Goal: Information Seeking & Learning: Check status

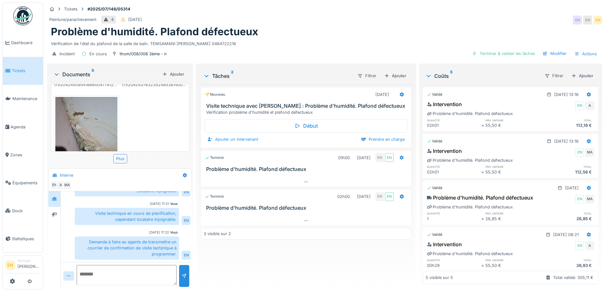
scroll to position [222, 0]
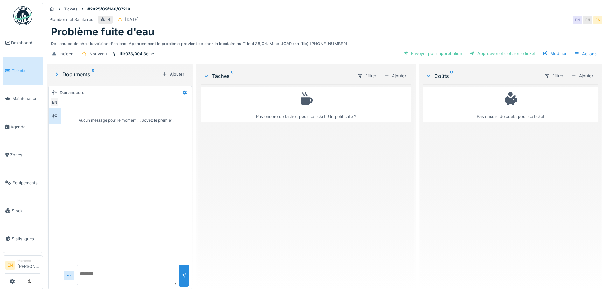
click at [144, 217] on div "Aucun message pour le moment … Soyez le premier !" at bounding box center [126, 185] width 130 height 154
drag, startPoint x: 151, startPoint y: 220, endPoint x: 170, endPoint y: 3, distance: 218.6
click at [150, 219] on div "Aucun message pour le moment … Soyez le premier !" at bounding box center [126, 185] width 130 height 154
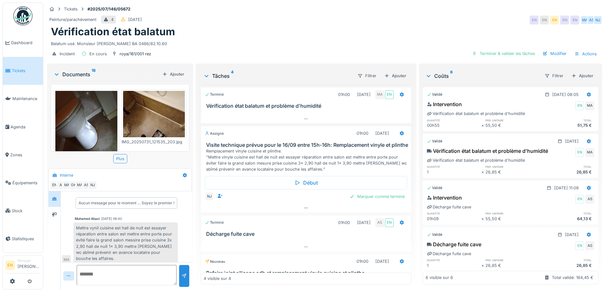
scroll to position [50, 0]
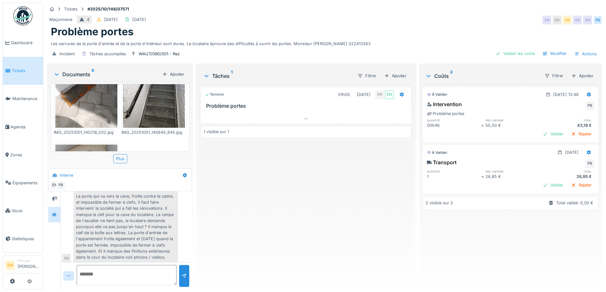
scroll to position [32, 0]
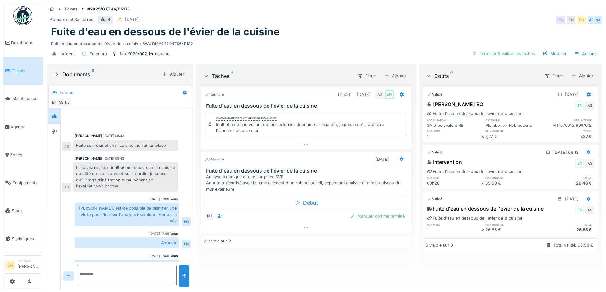
scroll to position [29, 0]
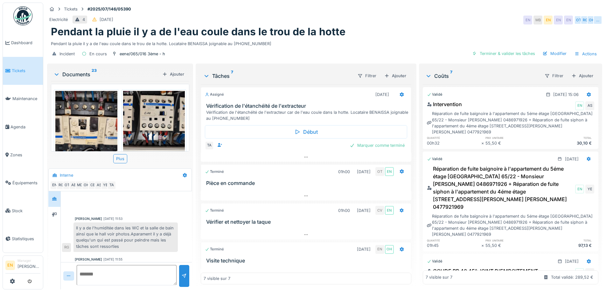
scroll to position [169, 0]
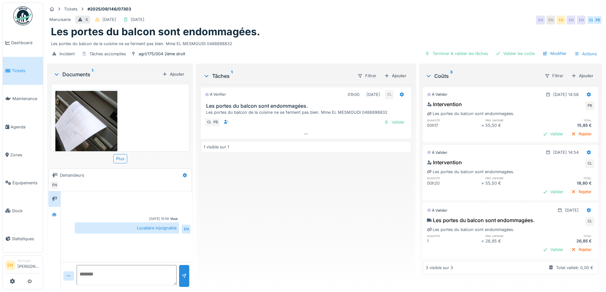
scroll to position [34, 0]
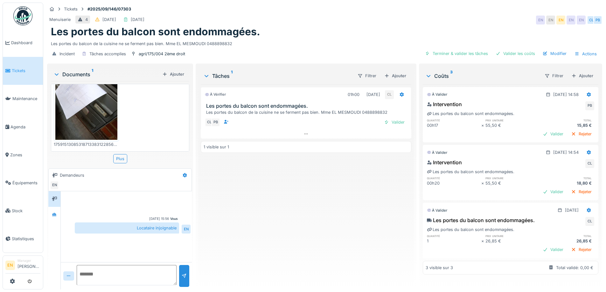
click at [237, 224] on div "À vérifier 01h00 29/09/2025 CL Les portes du balcon sont endommagées. Les porte…" at bounding box center [306, 184] width 210 height 200
click at [237, 236] on div "À vérifier 01h00 29/09/2025 CL Les portes du balcon sont endommagées. Les porte…" at bounding box center [306, 184] width 210 height 200
click at [239, 222] on div "À vérifier 01h00 29/09/2025 CL Les portes du balcon sont endommagées. Les porte…" at bounding box center [306, 184] width 210 height 200
click at [276, 194] on div "À vérifier 01h00 29/09/2025 CL Les portes du balcon sont endommagées. Les porte…" at bounding box center [306, 184] width 210 height 200
click at [243, 221] on div "À vérifier 01h00 29/09/2025 CL Les portes du balcon sont endommagées. Les porte…" at bounding box center [306, 184] width 210 height 200
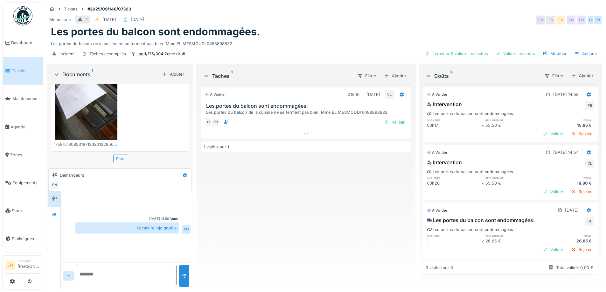
drag, startPoint x: 240, startPoint y: 251, endPoint x: 228, endPoint y: 228, distance: 26.0
click at [238, 246] on div "À vérifier 01h00 29/09/2025 CL Les portes du balcon sont endommagées. Les porte…" at bounding box center [306, 184] width 210 height 200
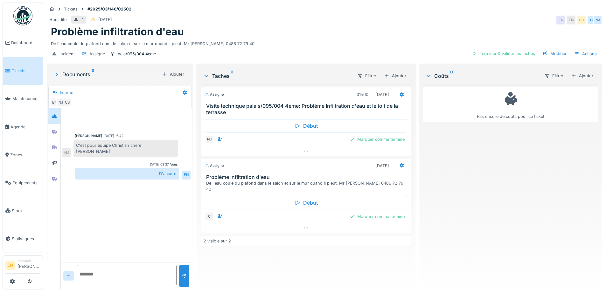
click at [242, 40] on div "De l'eau coule du plafond dans le salon et sur le mur quand il pleut. Mr [PERSO…" at bounding box center [324, 42] width 547 height 9
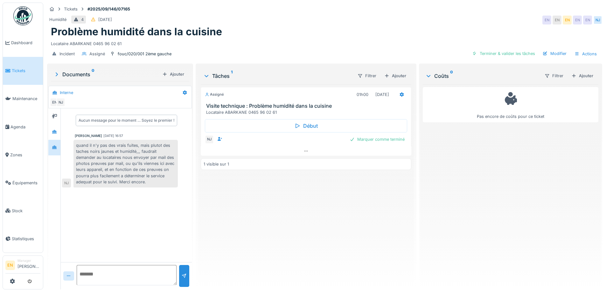
scroll to position [5, 0]
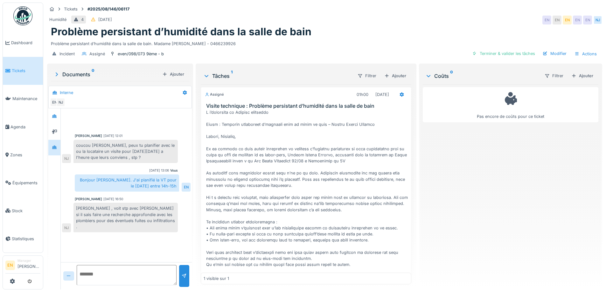
scroll to position [80, 0]
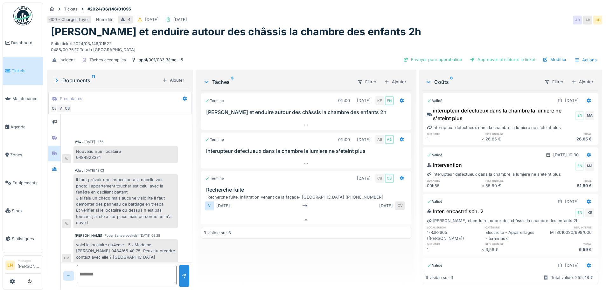
scroll to position [184, 0]
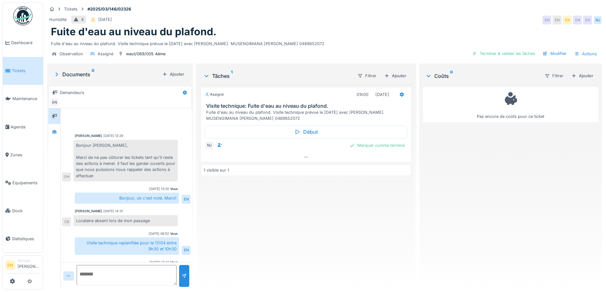
scroll to position [52, 0]
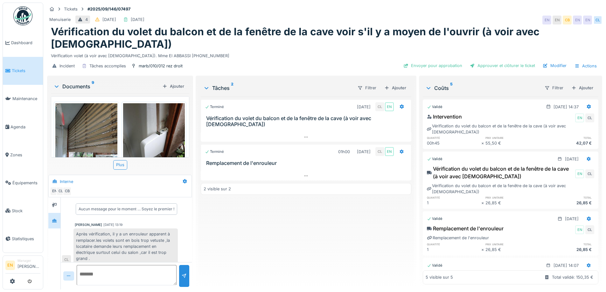
scroll to position [59, 0]
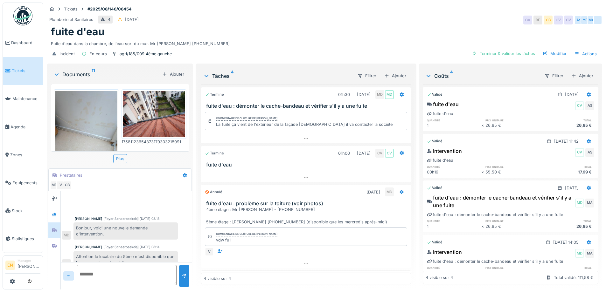
scroll to position [5, 0]
click at [244, 47] on div "Incident En cours agri/185/009 4ème gauche Terminer & valider les tâches Modifi…" at bounding box center [324, 54] width 555 height 14
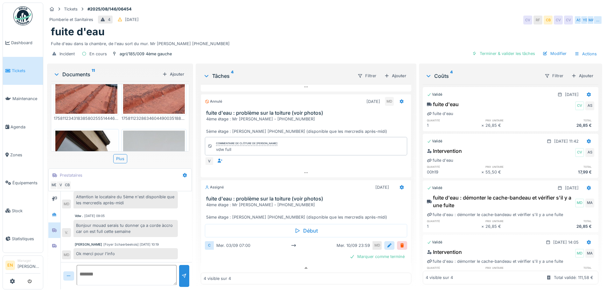
scroll to position [95, 0]
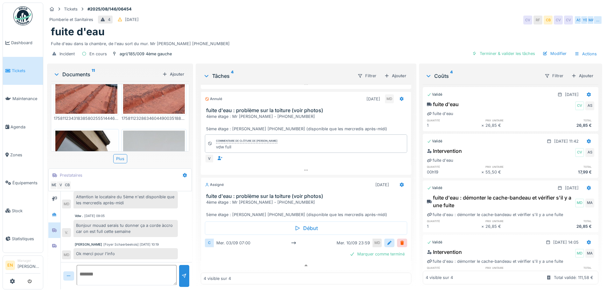
click at [315, 38] on div "Fuite d'eau dans la chambre, de l'eau sort du mur. Mr FAEK 0488.71.27.26" at bounding box center [324, 42] width 547 height 9
click at [53, 229] on icon at bounding box center [54, 231] width 4 height 4
click at [53, 245] on div at bounding box center [55, 246] width 10 height 8
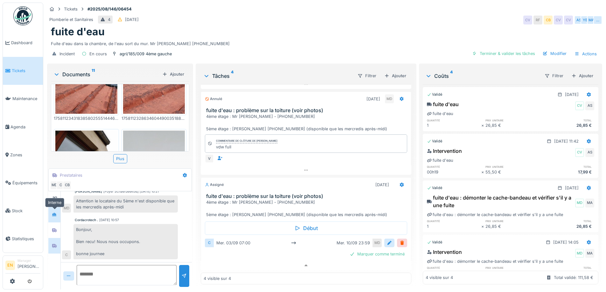
click at [56, 213] on icon at bounding box center [54, 214] width 4 height 3
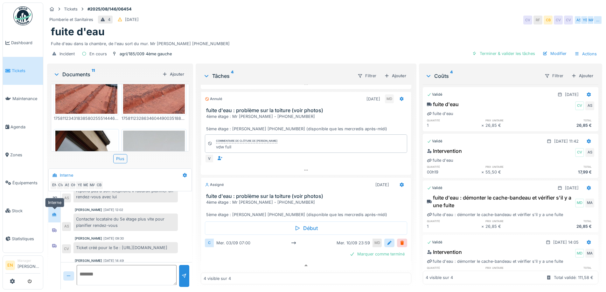
scroll to position [160, 0]
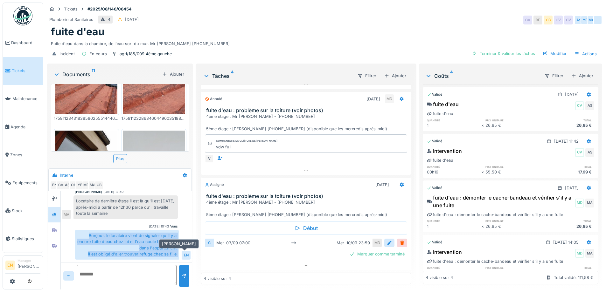
drag, startPoint x: 87, startPoint y: 230, endPoint x: 182, endPoint y: 250, distance: 97.9
click at [182, 250] on div "Bonjour, le locataire vient de signaler qu'il y a encore fuite d'eau chez lui e…" at bounding box center [133, 245] width 116 height 30
copy div "Bonjour, le locataire vient de signaler qu'il y a encore fuite d'eau chez lui e…"
click at [50, 228] on div at bounding box center [55, 230] width 10 height 8
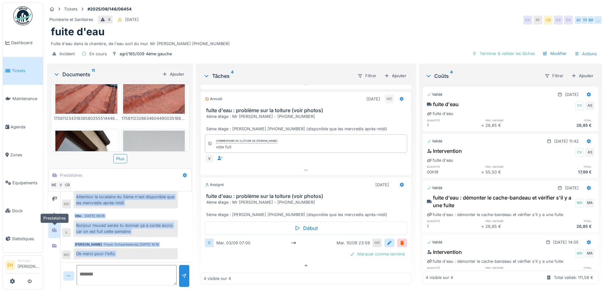
scroll to position [60, 0]
click at [172, 242] on div "Mouad Dakir [Foyer Schaerbeekois] 08/10/2025 10:19" at bounding box center [126, 244] width 103 height 5
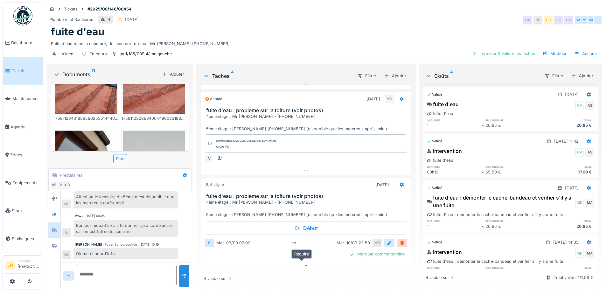
click at [304, 265] on icon at bounding box center [305, 266] width 3 height 2
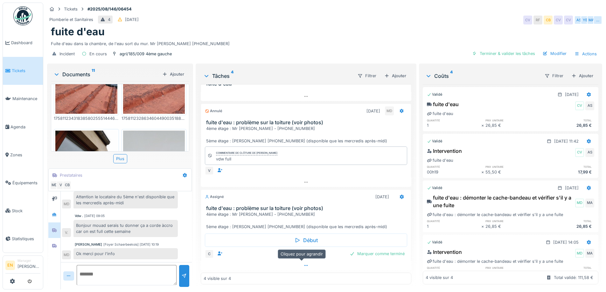
scroll to position [82, 0]
click at [53, 244] on icon at bounding box center [54, 246] width 4 height 4
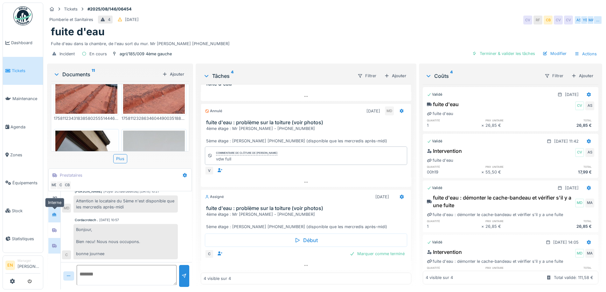
click at [56, 213] on div at bounding box center [55, 215] width 10 height 8
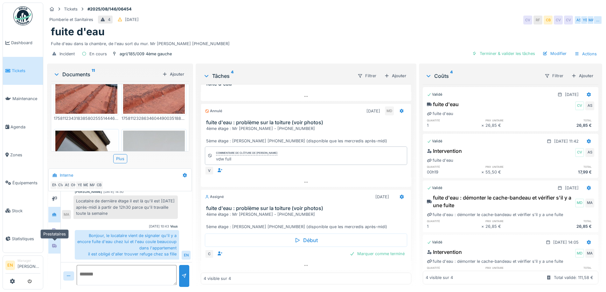
click at [55, 244] on icon at bounding box center [54, 246] width 4 height 4
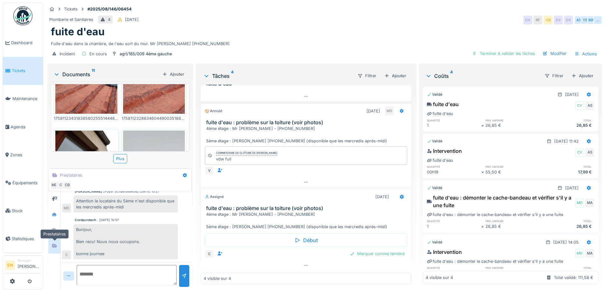
scroll to position [56, 0]
click at [108, 242] on div "Bonjour, Bien recu! Nous nous occupons. bonne journee" at bounding box center [125, 242] width 104 height 36
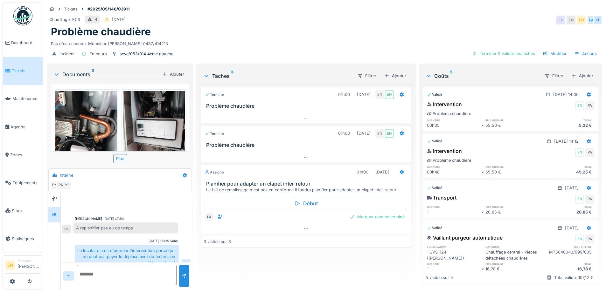
scroll to position [91, 0]
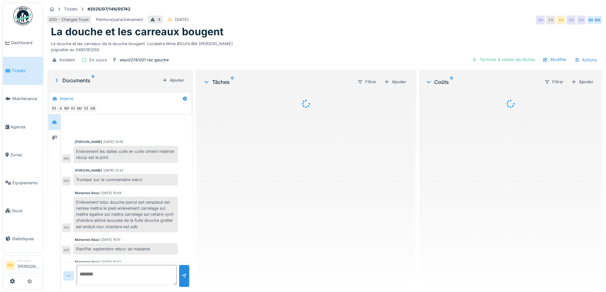
scroll to position [69, 0]
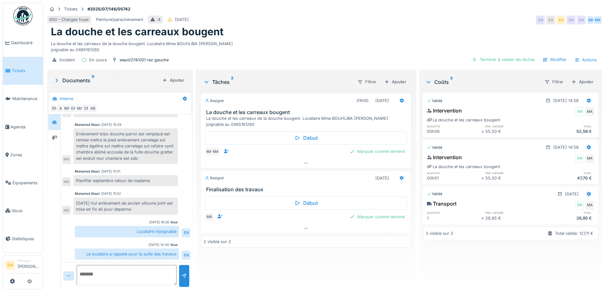
click at [213, 269] on div "Assigné 01h00 22/07/2025 La douche et les carreaux bougent La douche et les car…" at bounding box center [306, 187] width 210 height 194
click at [233, 266] on div "Assigné 01h00 22/07/2025 La douche et les carreaux bougent La douche et les car…" at bounding box center [306, 187] width 210 height 194
click at [305, 229] on icon at bounding box center [305, 228] width 3 height 1
click at [283, 269] on div "Assigné 01h00 22/07/2025 La douche et les carreaux bougent La douche et les car…" at bounding box center [306, 187] width 210 height 194
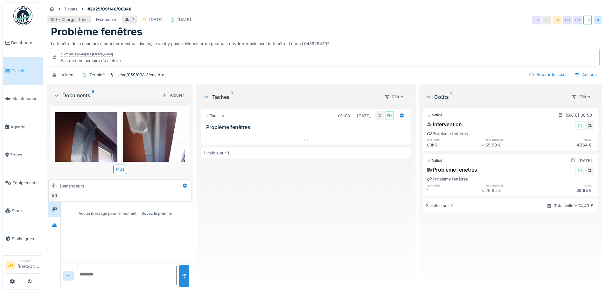
click at [315, 224] on div "Terminé 01h00 [DATE] CL EN Problème fenêtres 1 visible sur 1" at bounding box center [306, 195] width 210 height 179
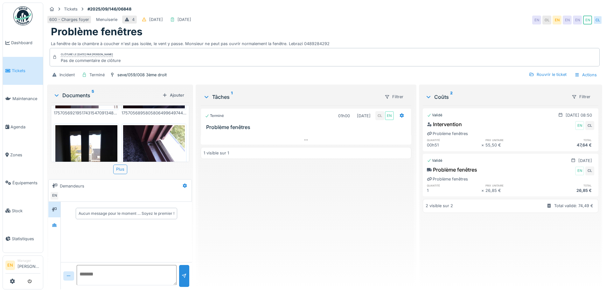
scroll to position [95, 0]
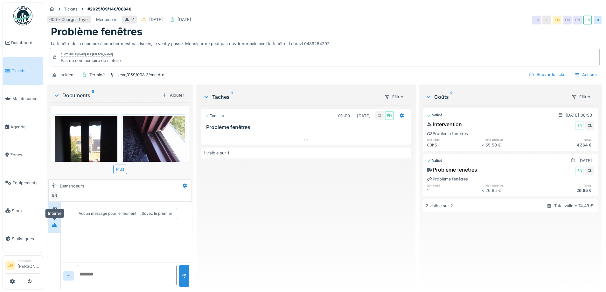
click at [55, 225] on icon at bounding box center [54, 225] width 4 height 3
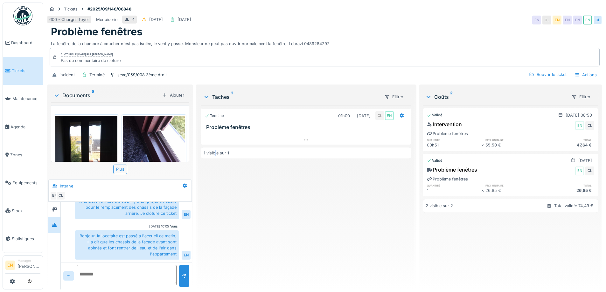
click at [215, 240] on div "Terminé 01h00 [DATE] CL EN Problème fenêtres 1 visible sur 1" at bounding box center [306, 195] width 210 height 179
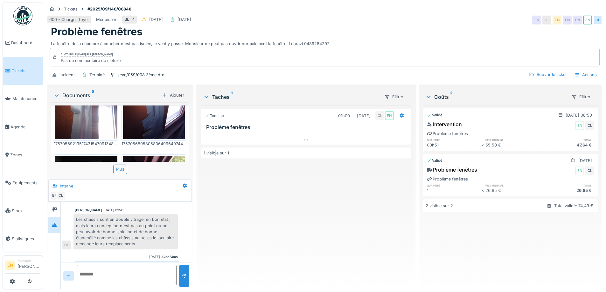
scroll to position [0, 0]
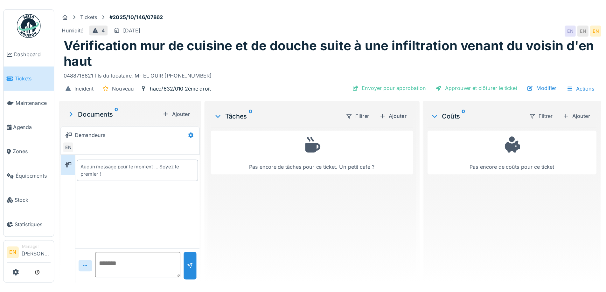
scroll to position [5, 0]
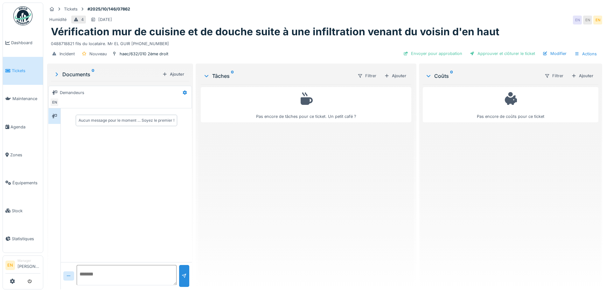
click at [372, 26] on h1 "Vérification mur de cuisine et de douche suite à une infiltration venant du voi…" at bounding box center [275, 32] width 448 height 12
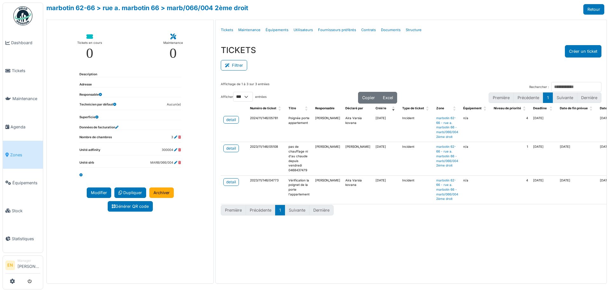
select select "***"
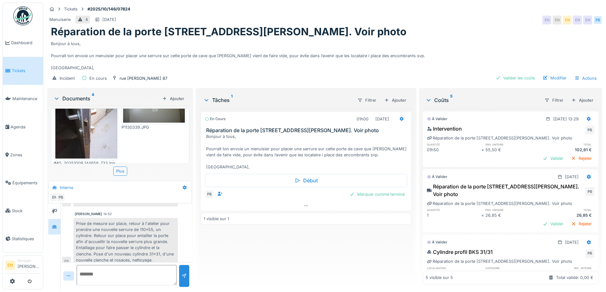
scroll to position [68, 0]
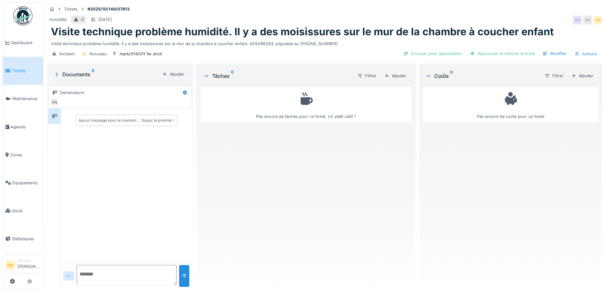
scroll to position [5, 0]
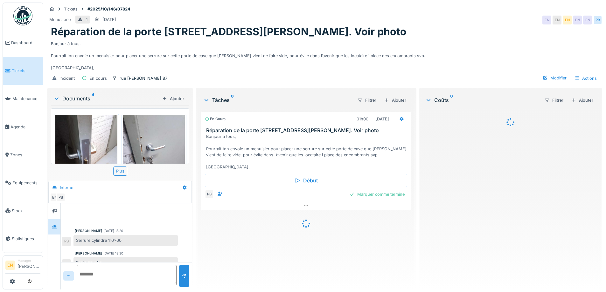
scroll to position [68, 0]
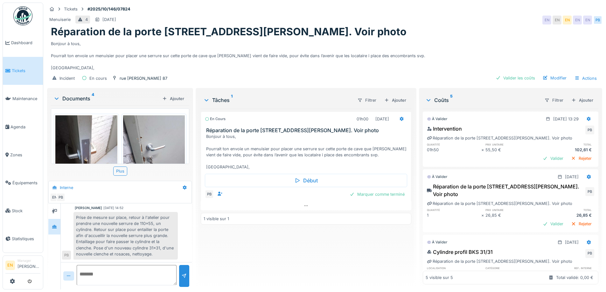
click at [239, 250] on div "En cours 01h00 09/10/2025 Réparation de la porte Rue Victor Hugo 87, Cave 13. V…" at bounding box center [306, 197] width 210 height 176
click at [227, 255] on div "En cours 01h00 09/10/2025 Réparation de la porte Rue Victor Hugo 87, Cave 13. V…" at bounding box center [306, 197] width 210 height 176
click at [375, 190] on div "Marquer comme terminé" at bounding box center [377, 194] width 60 height 9
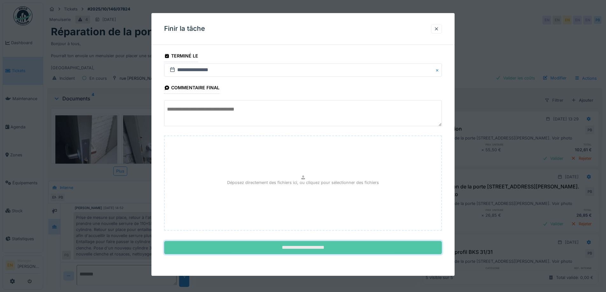
click at [298, 249] on input "**********" at bounding box center [303, 247] width 278 height 13
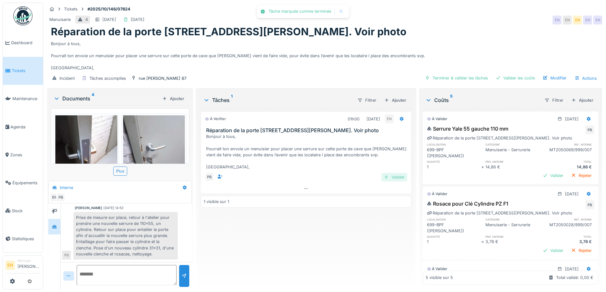
click at [395, 173] on div "Valider" at bounding box center [394, 177] width 26 height 9
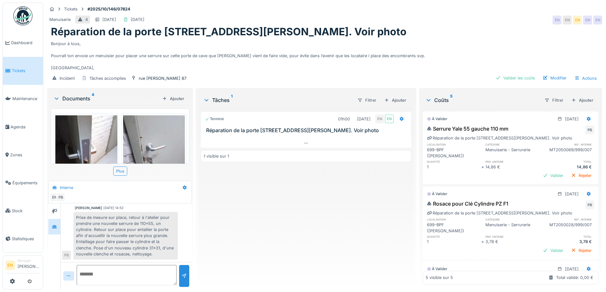
scroll to position [0, 0]
click at [510, 78] on div "Valider les coûts" at bounding box center [515, 78] width 45 height 9
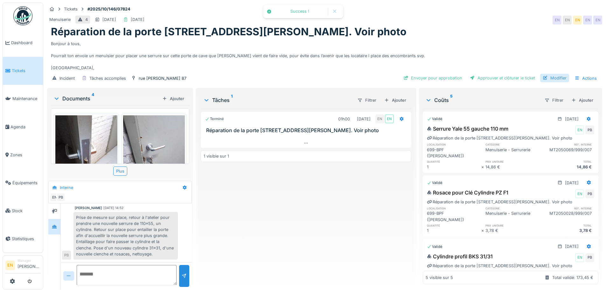
click at [561, 76] on div "Modifier" at bounding box center [554, 78] width 29 height 9
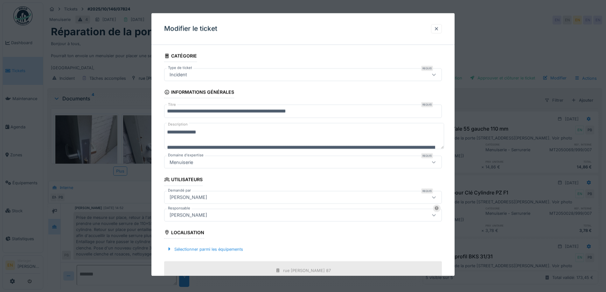
scroll to position [32, 0]
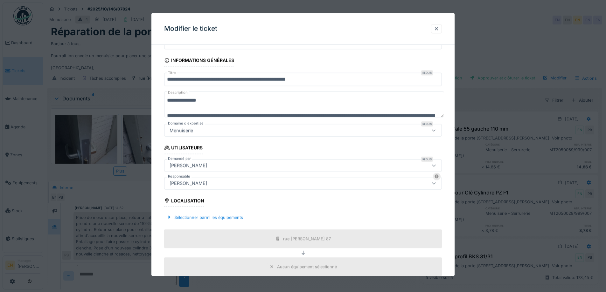
click at [231, 180] on div "[PERSON_NAME]" at bounding box center [286, 183] width 239 height 7
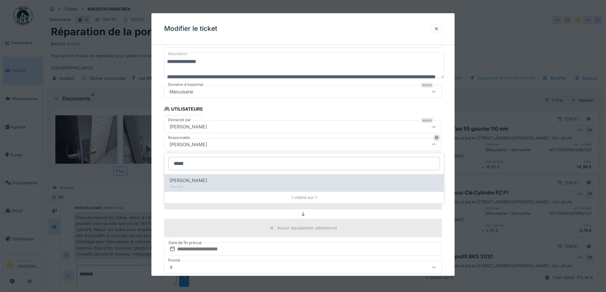
type input "*****"
click at [220, 181] on div "[PERSON_NAME]" at bounding box center [303, 180] width 269 height 7
type input "****"
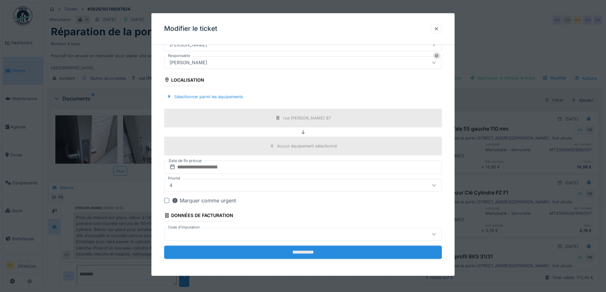
scroll to position [154, 0]
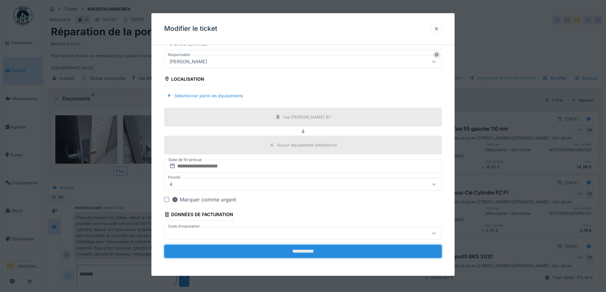
click at [301, 254] on input "**********" at bounding box center [303, 251] width 278 height 13
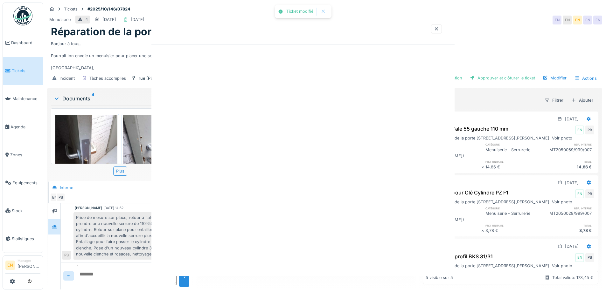
scroll to position [0, 0]
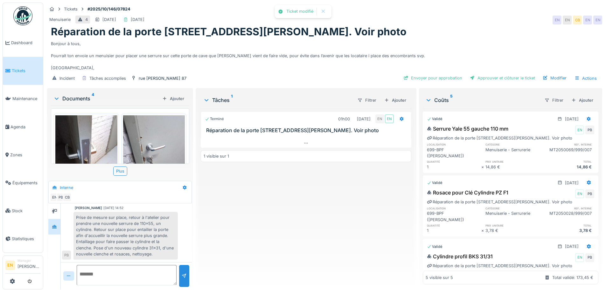
click at [300, 249] on div "Terminé 01h00 09/10/2025 EN EN Réparation de la porte Rue Victor Hugo 87, Cave …" at bounding box center [306, 197] width 210 height 176
click at [236, 244] on div "Terminé 01h00 09/10/2025 EN EN Réparation de la porte Rue Victor Hugo 87, Cave …" at bounding box center [306, 197] width 210 height 176
click at [245, 238] on div "Terminé 01h00 09/10/2025 EN EN Réparation de la porte Rue Victor Hugo 87, Cave …" at bounding box center [306, 197] width 210 height 176
click at [243, 246] on div "Terminé 01h00 09/10/2025 EN EN Réparation de la porte Rue Victor Hugo 87, Cave …" at bounding box center [306, 197] width 210 height 176
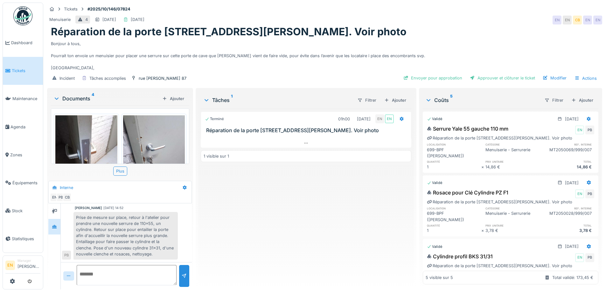
click at [282, 206] on div "Terminé 01h00 09/10/2025 EN EN Réparation de la porte Rue Victor Hugo 87, Cave …" at bounding box center [306, 197] width 210 height 176
click at [442, 74] on div "Envoyer pour approbation" at bounding box center [433, 78] width 64 height 9
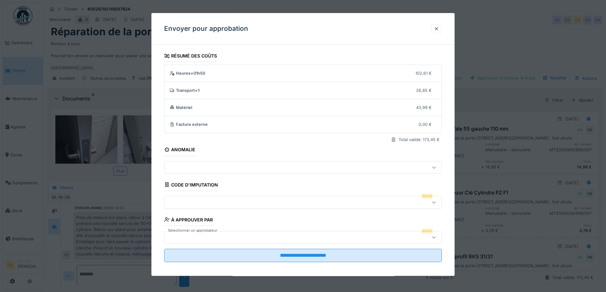
click at [436, 202] on icon at bounding box center [433, 202] width 5 height 4
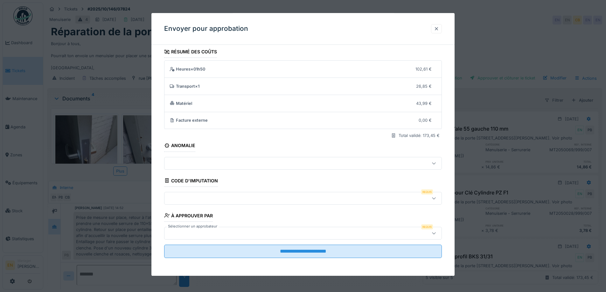
click at [437, 27] on div at bounding box center [436, 29] width 5 height 6
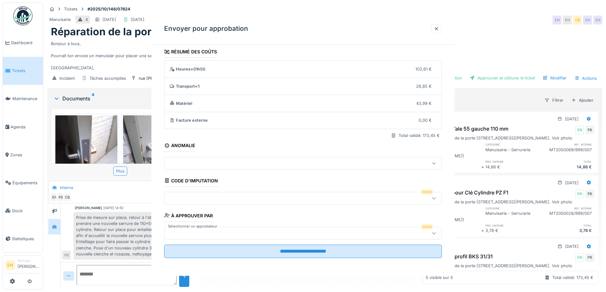
scroll to position [0, 0]
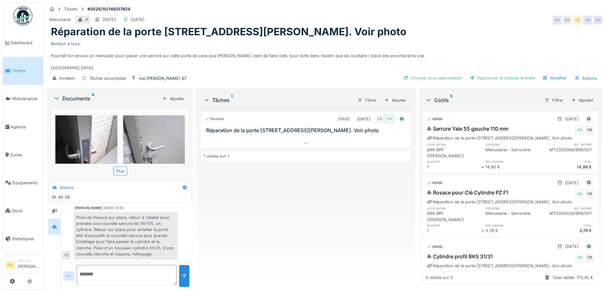
click at [302, 212] on div "Terminé 01h00 09/10/2025 EN EN Réparation de la porte Rue Victor Hugo 87, Cave …" at bounding box center [306, 197] width 210 height 176
click at [410, 74] on div "Envoyer pour approbation" at bounding box center [433, 78] width 64 height 9
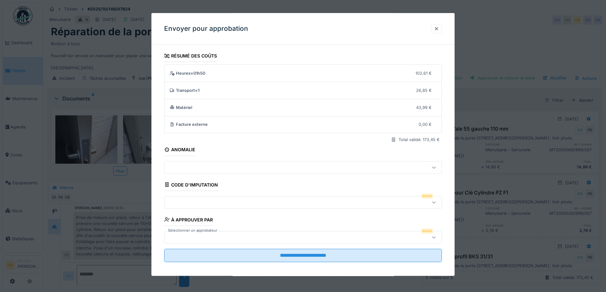
drag, startPoint x: 440, startPoint y: 203, endPoint x: 434, endPoint y: 202, distance: 6.4
click at [439, 203] on div at bounding box center [433, 202] width 15 height 12
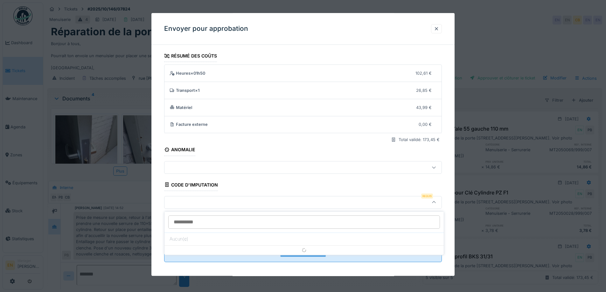
scroll to position [4, 0]
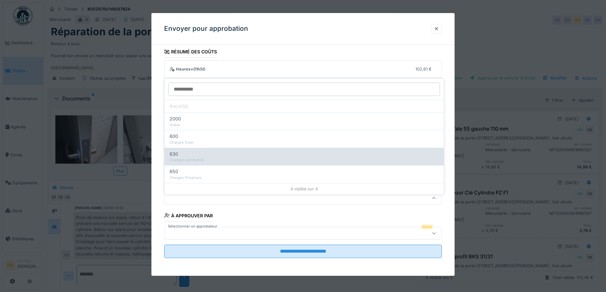
click at [204, 157] on div "Charges communes" at bounding box center [303, 159] width 269 height 5
type input "***"
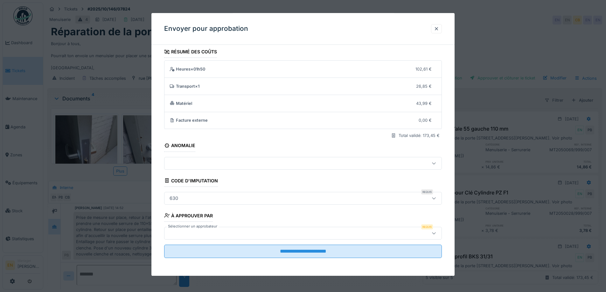
click at [380, 232] on div at bounding box center [286, 233] width 239 height 7
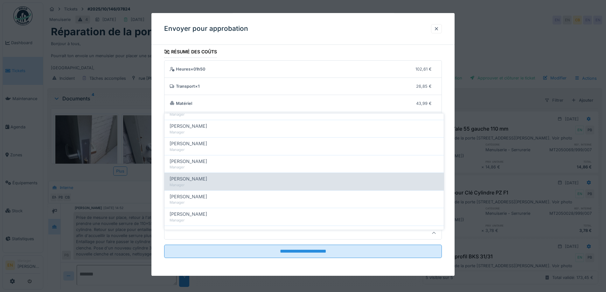
scroll to position [95, 0]
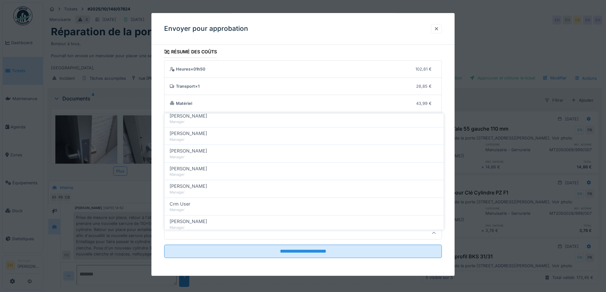
click at [210, 183] on div "Christian Bassette" at bounding box center [303, 186] width 269 height 7
type input "****"
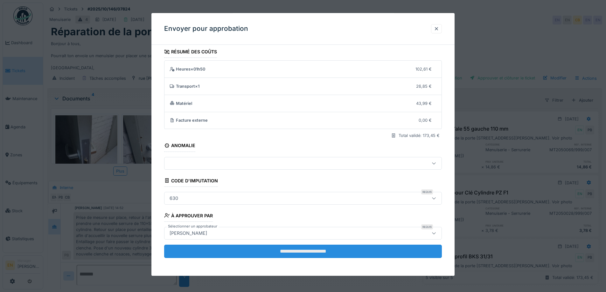
click at [325, 251] on input "**********" at bounding box center [303, 251] width 278 height 13
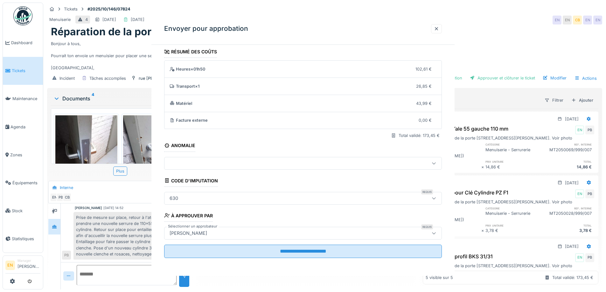
scroll to position [0, 0]
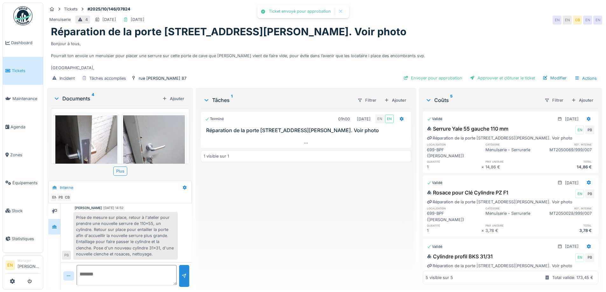
click at [302, 227] on div "Terminé 01h00 09/10/2025 EN EN Réparation de la porte Rue Victor Hugo 87, Cave …" at bounding box center [306, 197] width 210 height 176
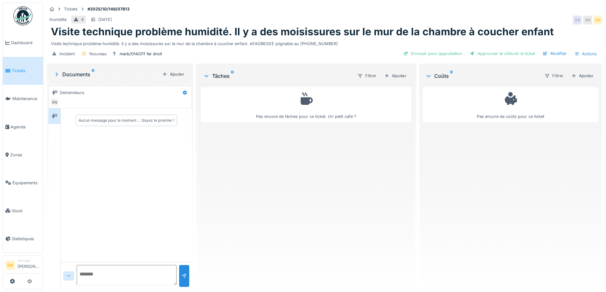
click at [407, 11] on div "Tickets #2025/10/146/07813" at bounding box center [324, 9] width 555 height 8
click at [325, 175] on div "Pas encore de tâches pour ce ticket. Un petit café ?" at bounding box center [306, 184] width 210 height 200
click at [300, 174] on div "Pas encore de tâches pour ce ticket. Un petit café ?" at bounding box center [306, 184] width 210 height 200
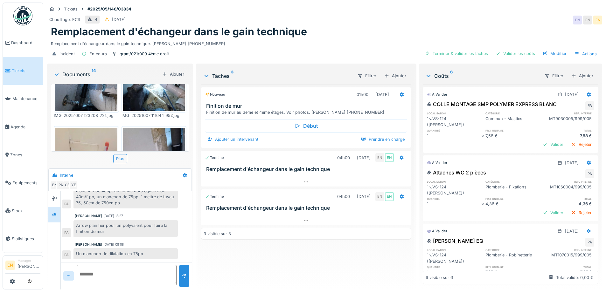
scroll to position [5, 0]
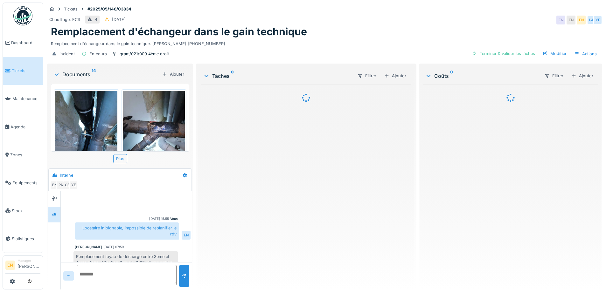
scroll to position [164, 0]
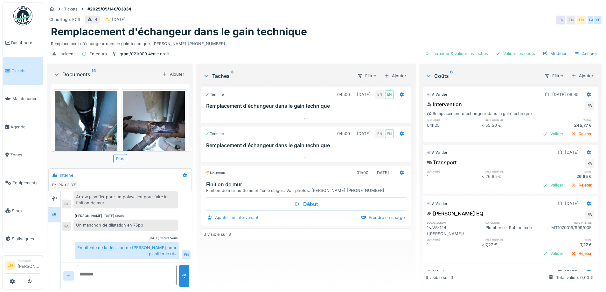
click at [342, 248] on div "Terminé 04h00 [DATE] EN EN Remplacement d'échangeur dans le gain technique Term…" at bounding box center [306, 184] width 210 height 200
click at [335, 40] on div "Remplacement d'échangeur dans le gain technique. Mme CENTENO 0486.67.05.21" at bounding box center [324, 42] width 547 height 9
click at [141, 274] on textarea at bounding box center [127, 275] width 100 height 20
click at [319, 31] on div "Remplacement d'échangeur dans le gain technique" at bounding box center [324, 32] width 547 height 12
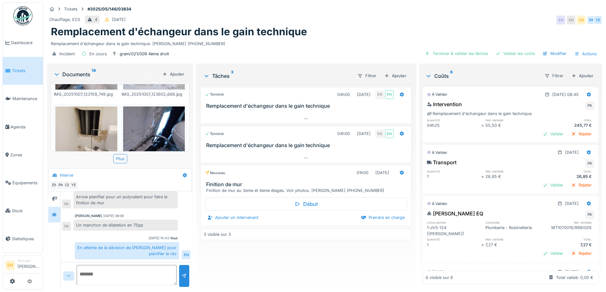
scroll to position [286, 0]
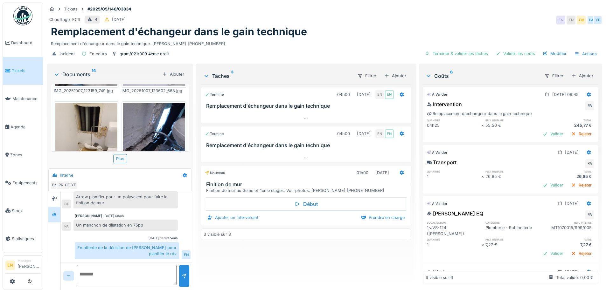
click at [415, 7] on div "Tickets #2025/05/146/03834" at bounding box center [324, 9] width 555 height 8
click at [135, 272] on textarea at bounding box center [127, 275] width 100 height 20
click at [182, 177] on icon at bounding box center [184, 175] width 5 height 4
click at [196, 193] on div "Modifier" at bounding box center [209, 190] width 59 height 10
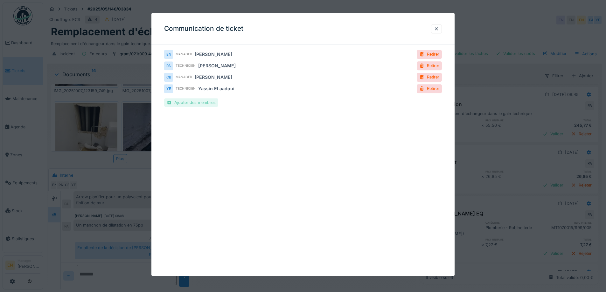
click at [207, 104] on div "Ajouter des membres" at bounding box center [191, 102] width 54 height 9
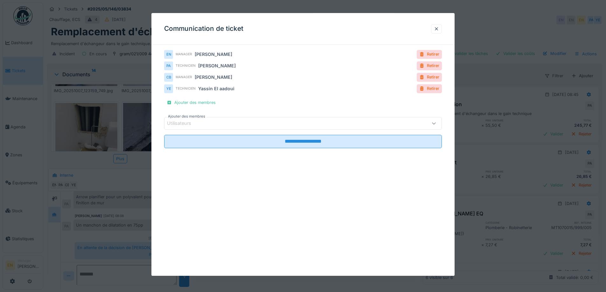
click at [209, 124] on div "Utilisateurs" at bounding box center [286, 123] width 239 height 7
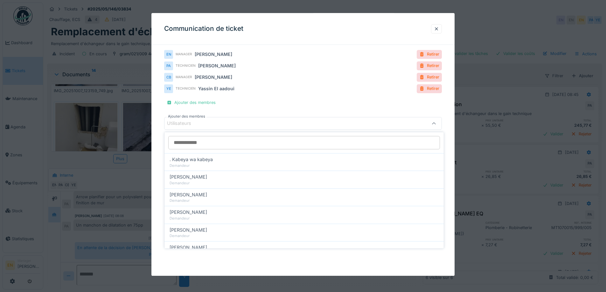
type input "*"
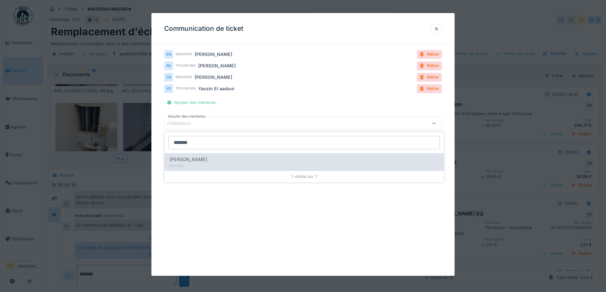
type input "*******"
click at [207, 157] on div "Nicolae Jitcu" at bounding box center [303, 159] width 269 height 7
type input "*****"
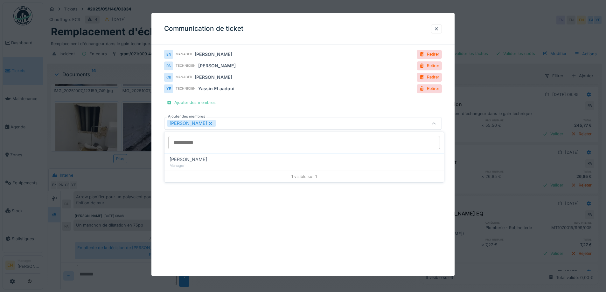
click at [418, 196] on div "**********" at bounding box center [302, 144] width 303 height 263
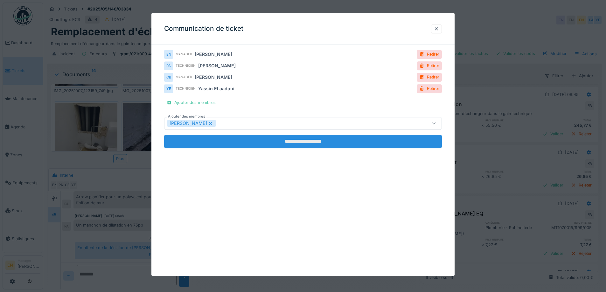
click at [290, 139] on input "**********" at bounding box center [303, 141] width 278 height 13
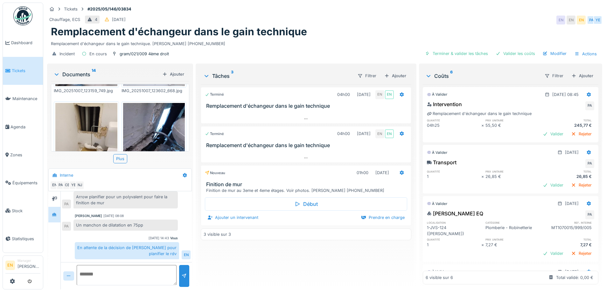
click at [332, 44] on div "Remplacement d'échangeur dans le gain technique. Mme CENTENO 0486.67.05.21" at bounding box center [324, 42] width 547 height 9
click at [112, 274] on textarea at bounding box center [127, 275] width 100 height 20
type textarea "**********"
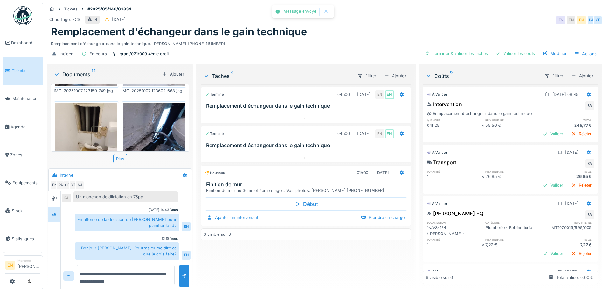
click at [163, 282] on textarea "**********" at bounding box center [126, 275] width 98 height 20
click at [230, 261] on div "Terminé 04h00 14/05/2025 EN EN Remplacement d'échangeur dans le gain technique …" at bounding box center [306, 184] width 210 height 200
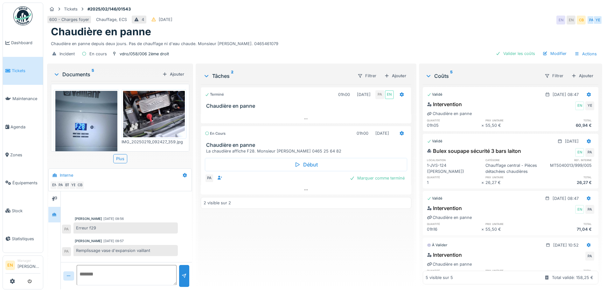
scroll to position [115, 0]
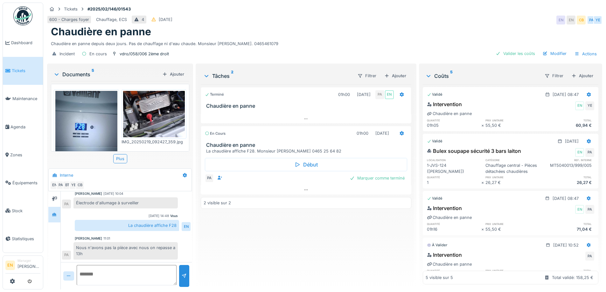
click at [223, 241] on div "Terminé 01h00 [DATE] PA EN [GEOGRAPHIC_DATA] en panne En cours 01h00 [DATE] Cha…" at bounding box center [306, 184] width 210 height 200
click at [220, 246] on div "Terminé 01h00 [DATE] PA EN [GEOGRAPHIC_DATA] en panne En cours 01h00 [DATE] Cha…" at bounding box center [306, 184] width 210 height 200
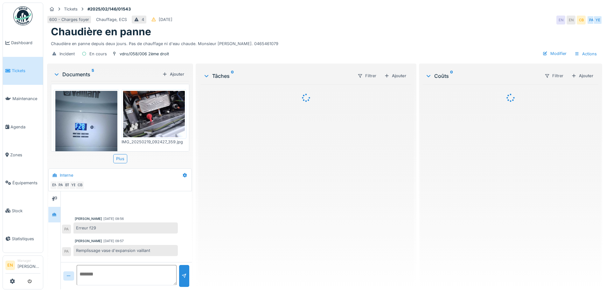
scroll to position [115, 0]
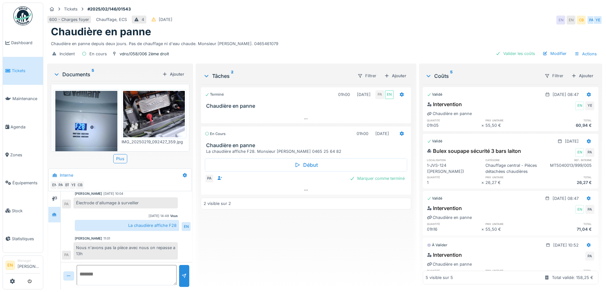
click at [239, 226] on div "Terminé 01h00 [DATE] PA EN [GEOGRAPHIC_DATA] en panne En cours 01h00 [DATE] Cha…" at bounding box center [306, 184] width 210 height 200
click at [238, 220] on div "Terminé 01h00 [DATE] PA EN [GEOGRAPHIC_DATA] en panne En cours 01h00 [DATE] Cha…" at bounding box center [306, 184] width 210 height 200
click at [275, 32] on div "Chaudière en panne" at bounding box center [324, 32] width 547 height 12
click at [23, 17] on img at bounding box center [22, 15] width 19 height 19
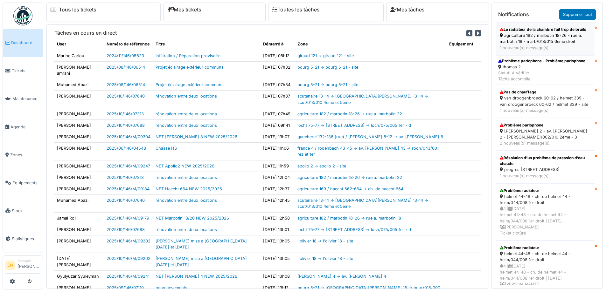
click at [519, 43] on div "agriculture 182 / marbotin 18-26 - rue a. marbotin 18 - marb/018/015 6ème droit" at bounding box center [544, 38] width 91 height 12
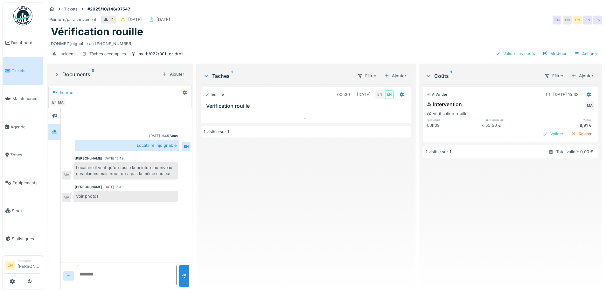
scroll to position [5, 0]
click at [396, 17] on div "Peinture/parachèvement 4 [DATE] [DATE] EN EN EN EN EN" at bounding box center [324, 19] width 555 height 11
click at [309, 207] on div "Terminé 00h30 01/10/2025 EN EN Vérification rouille 1 visible sur 1" at bounding box center [306, 184] width 210 height 200
click at [310, 207] on div "Terminé 00h30 01/10/2025 EN EN Vérification rouille 1 visible sur 1" at bounding box center [306, 184] width 210 height 200
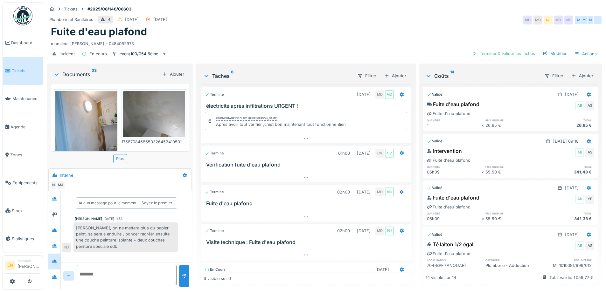
scroll to position [144, 0]
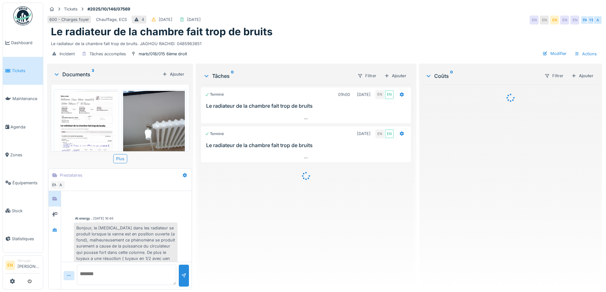
scroll to position [108, 0]
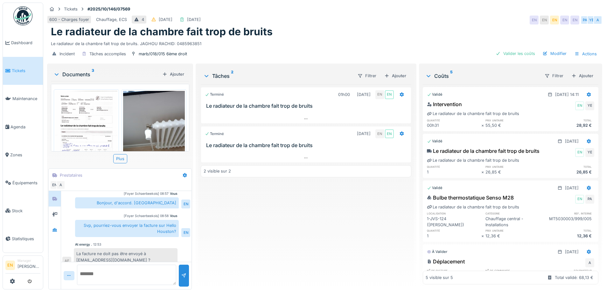
click at [306, 31] on div "Le radiateur de la chambre fait trop de bruits" at bounding box center [324, 32] width 547 height 12
click at [244, 224] on div "Terminé 01h00 09/10/2025 EN EN Le radiateur de la chambre fait trop de bruits T…" at bounding box center [306, 184] width 210 height 200
click at [247, 241] on div "Terminé 01h00 09/10/2025 EN EN Le radiateur de la chambre fait trop de bruits T…" at bounding box center [306, 184] width 210 height 200
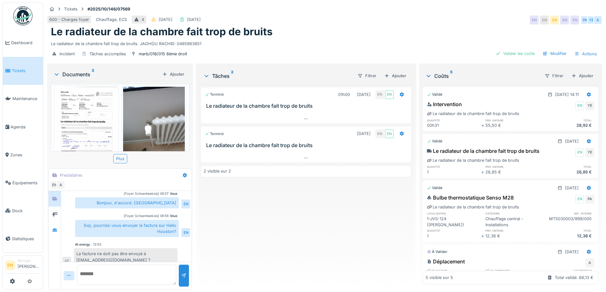
scroll to position [0, 0]
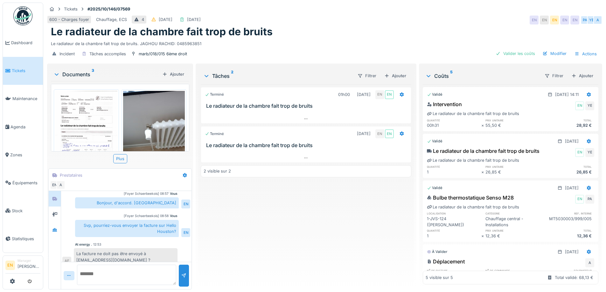
click at [308, 256] on div "Terminé 01h00 09/10/2025 EN EN Le radiateur de la chambre fait trop de bruits T…" at bounding box center [306, 184] width 210 height 200
click at [445, 26] on div "Le radiateur de la chambre fait trop de bruits" at bounding box center [324, 32] width 547 height 12
click at [382, 20] on div "600 - Charges foyer Chauffage, ECS 4 05/10/2025 13/10/2025 EN EN EN EN EN PA YE…" at bounding box center [324, 19] width 555 height 11
click at [279, 237] on div "Terminé 01h00 09/10/2025 EN EN Le radiateur de la chambre fait trop de bruits T…" at bounding box center [306, 184] width 210 height 200
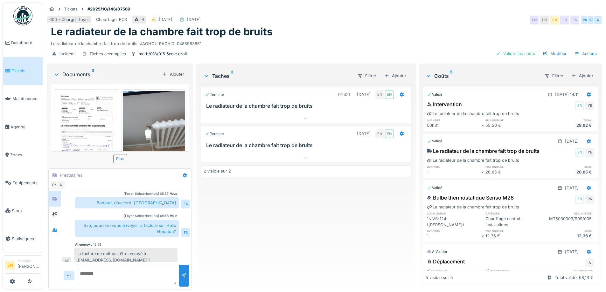
click at [251, 220] on div "Terminé 01h00 09/10/2025 EN EN Le radiateur de la chambre fait trop de bruits T…" at bounding box center [306, 184] width 210 height 200
click at [416, 26] on div "Le radiateur de la chambre fait trop de bruits" at bounding box center [324, 32] width 547 height 12
click at [296, 26] on div "Le radiateur de la chambre fait trop de bruits" at bounding box center [324, 32] width 547 height 12
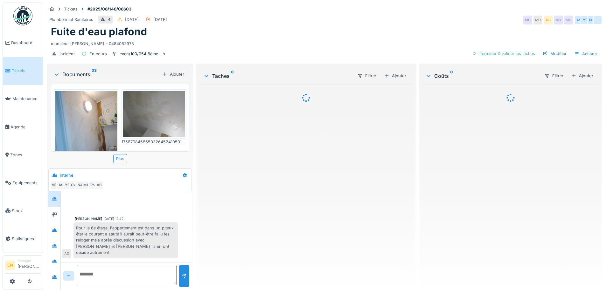
scroll to position [243, 0]
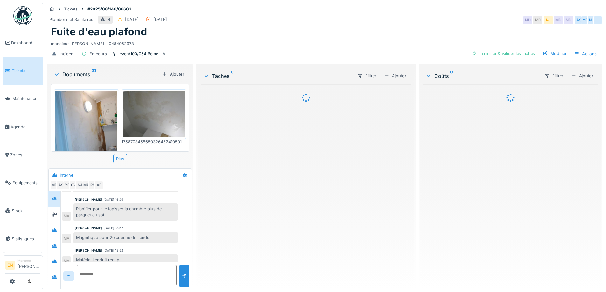
click at [94, 248] on div "[PERSON_NAME]" at bounding box center [88, 250] width 27 height 5
click at [54, 280] on div at bounding box center [54, 277] width 5 height 6
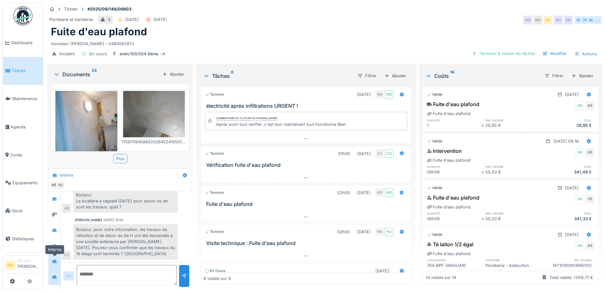
click at [57, 263] on icon at bounding box center [54, 261] width 4 height 3
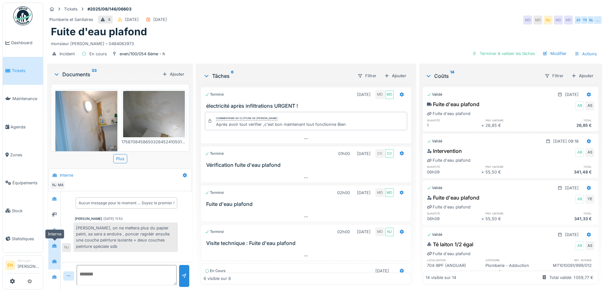
click at [53, 243] on div at bounding box center [54, 246] width 5 height 6
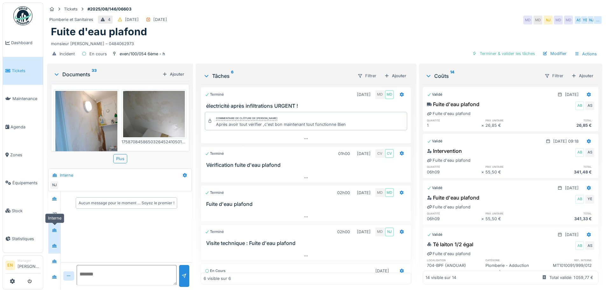
click at [53, 227] on div at bounding box center [54, 230] width 5 height 6
click at [54, 197] on icon at bounding box center [54, 199] width 5 height 4
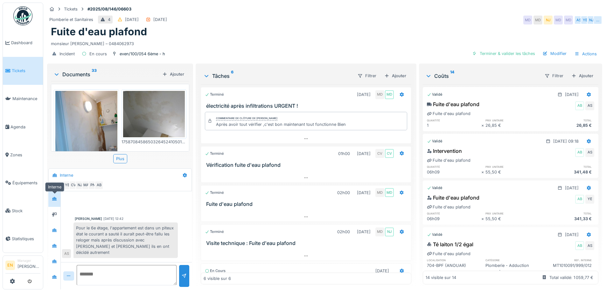
scroll to position [243, 0]
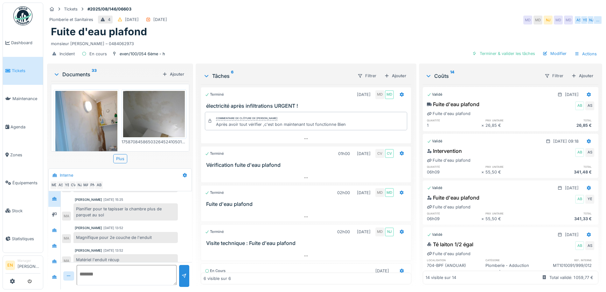
click at [55, 176] on icon at bounding box center [54, 175] width 4 height 3
click at [54, 280] on div at bounding box center [55, 277] width 10 height 8
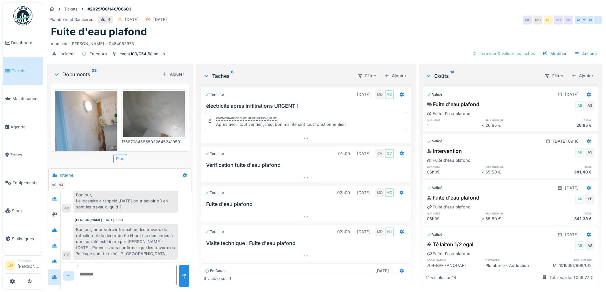
click at [354, 29] on div "Fuite d'eau plafond" at bounding box center [324, 32] width 547 height 12
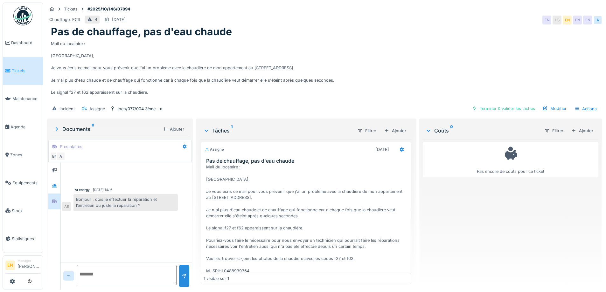
scroll to position [45, 0]
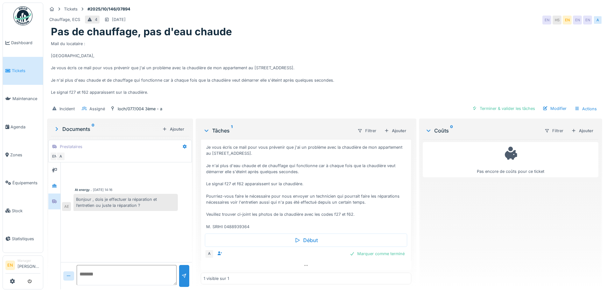
click at [474, 46] on div "Mail du locataire : [GEOGRAPHIC_DATA], Je vous écris ce mail pour vous prévenir…" at bounding box center [324, 70] width 547 height 64
click at [429, 31] on div "Pas de chauffage, pas d'eau chaude" at bounding box center [324, 32] width 547 height 12
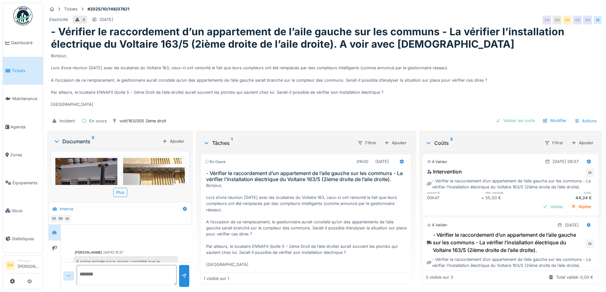
scroll to position [150, 0]
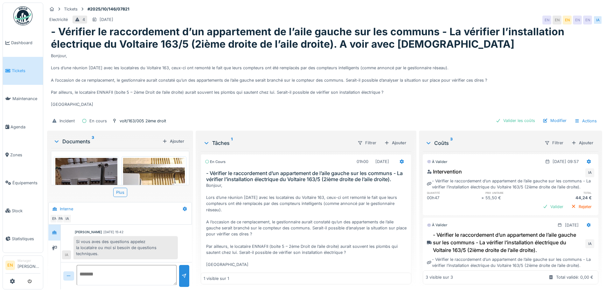
click at [423, 92] on div "Bonjour, Lors d’une réunion [DATE] avec les locataires du Voltaire 163, ceux-ci…" at bounding box center [324, 82] width 547 height 64
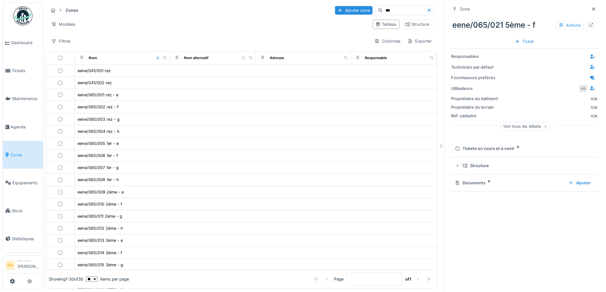
scroll to position [96, 0]
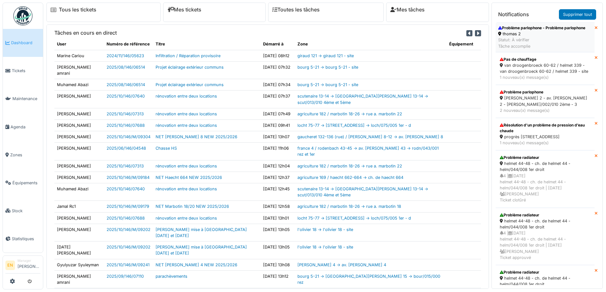
click at [524, 35] on div "thomas 2" at bounding box center [541, 34] width 87 height 6
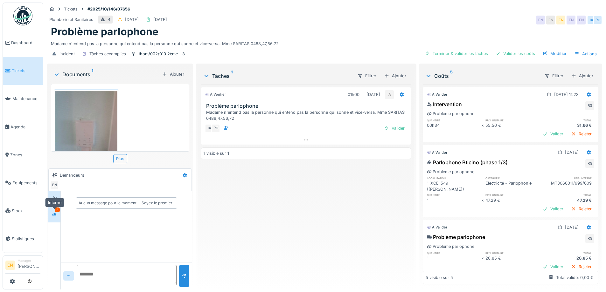
click at [54, 215] on icon at bounding box center [54, 215] width 5 height 4
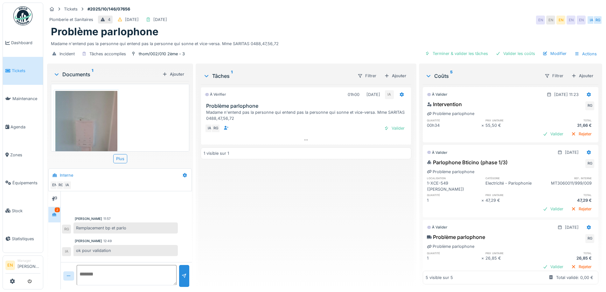
click at [285, 238] on div "À vérifier 01h00 13/10/2025 IA Problème parlophone Madame n'entend pas la perso…" at bounding box center [306, 184] width 210 height 200
click at [465, 53] on div "Terminer & valider les tâches" at bounding box center [456, 53] width 68 height 9
click at [516, 54] on div "Valider les coûts" at bounding box center [515, 53] width 45 height 9
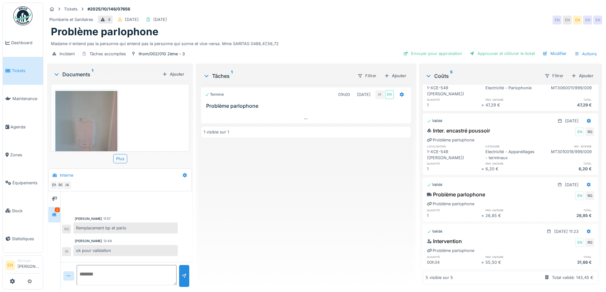
scroll to position [94, 0]
click at [549, 51] on div "Modifier" at bounding box center [554, 53] width 29 height 9
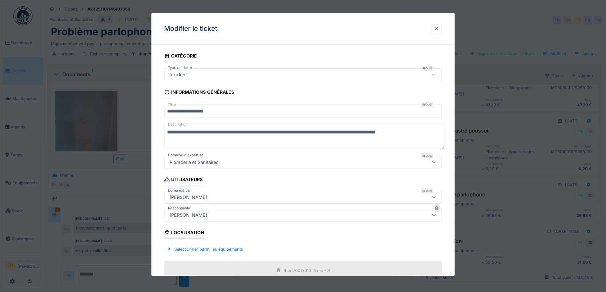
click at [234, 213] on div "[PERSON_NAME]" at bounding box center [286, 215] width 239 height 7
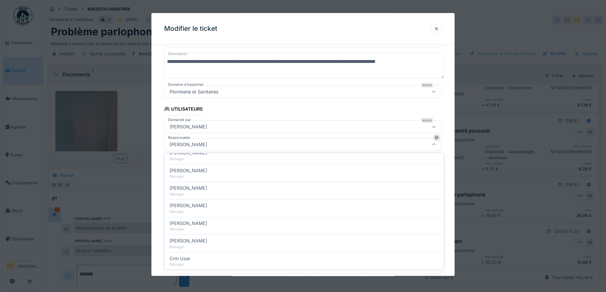
scroll to position [95, 0]
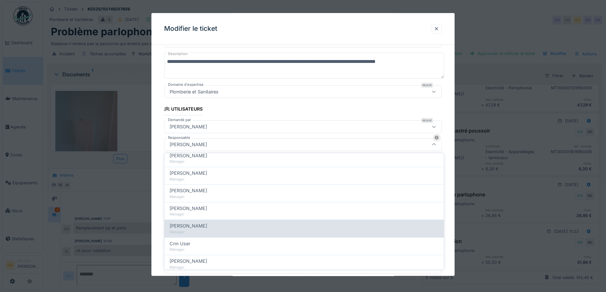
click at [202, 227] on span "Christian Bassette" at bounding box center [188, 226] width 38 height 7
type input "****"
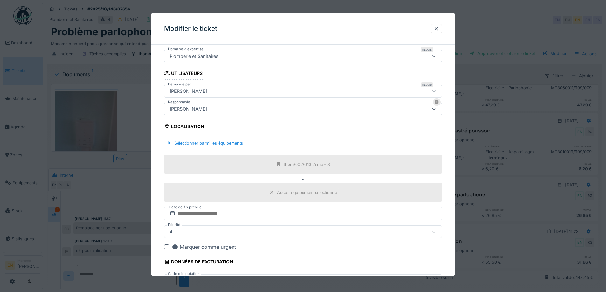
scroll to position [154, 0]
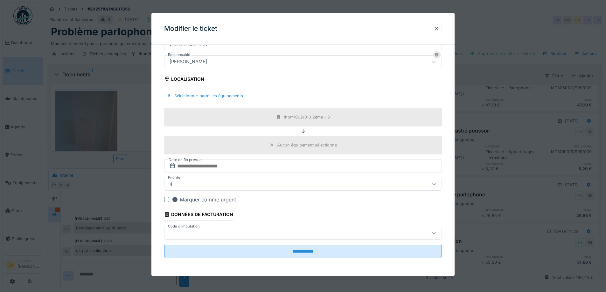
click at [439, 234] on div at bounding box center [433, 233] width 15 height 12
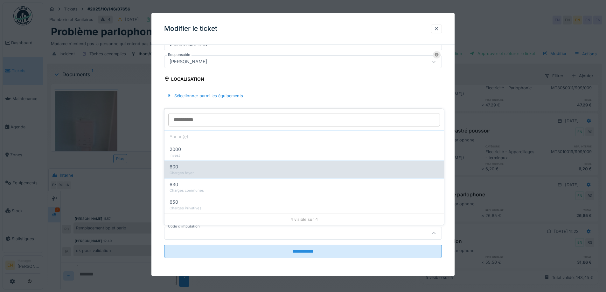
click at [195, 174] on div "Charges foyer" at bounding box center [303, 172] width 269 height 5
type input "***"
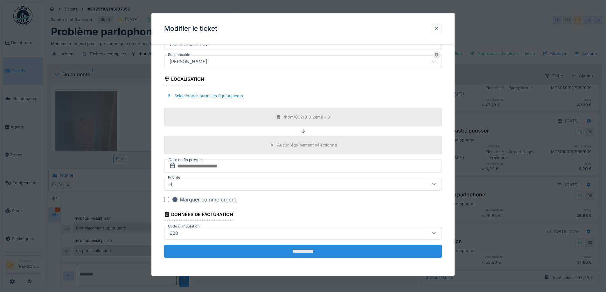
click at [297, 253] on input "**********" at bounding box center [303, 251] width 278 height 13
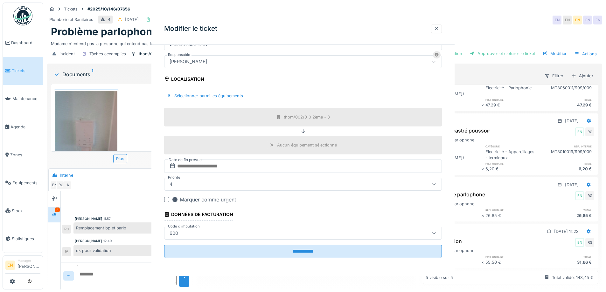
scroll to position [0, 0]
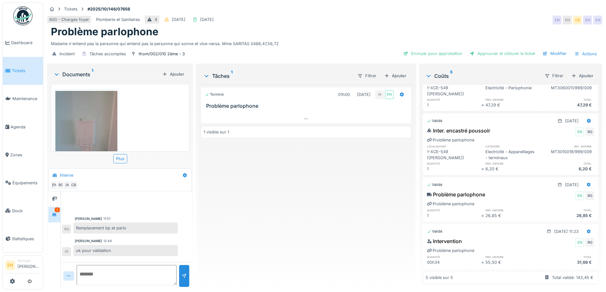
click at [302, 256] on div "Terminé 01h00 13/10/2025 IA EN Problème parlophone 1 visible sur 1" at bounding box center [306, 184] width 210 height 200
click at [300, 238] on div "Terminé 01h00 13/10/2025 IA EN Problème parlophone 1 visible sur 1" at bounding box center [306, 184] width 210 height 200
click at [448, 56] on div "Envoyer pour approbation" at bounding box center [433, 53] width 64 height 9
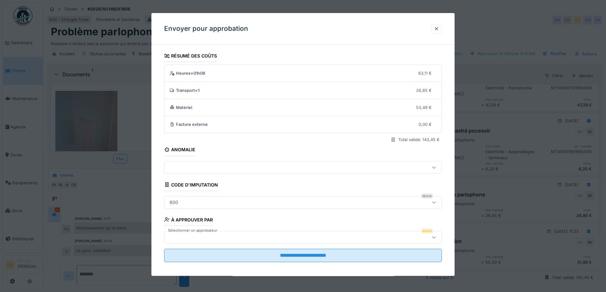
click at [353, 241] on div at bounding box center [286, 237] width 239 height 7
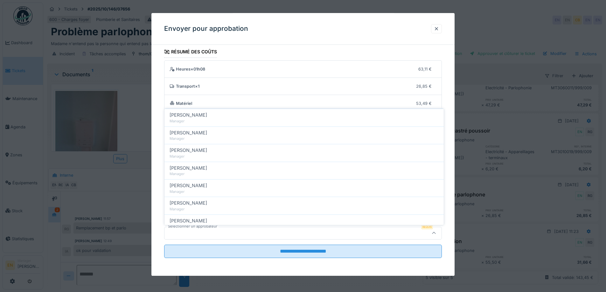
scroll to position [127, 0]
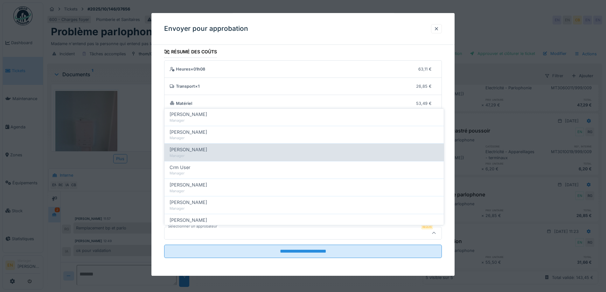
click at [189, 149] on span "Christian Bassette" at bounding box center [188, 149] width 38 height 7
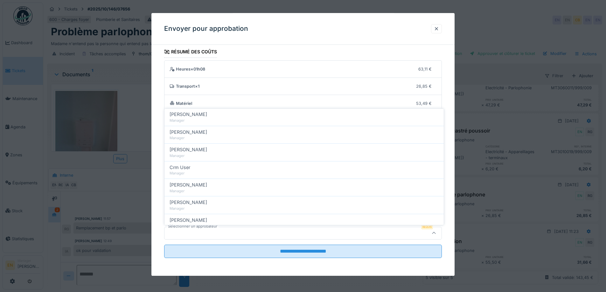
type input "****"
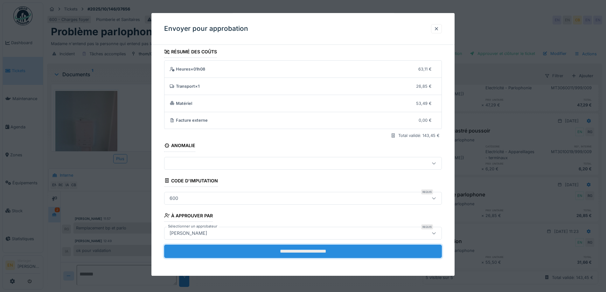
click at [293, 252] on input "**********" at bounding box center [303, 251] width 278 height 13
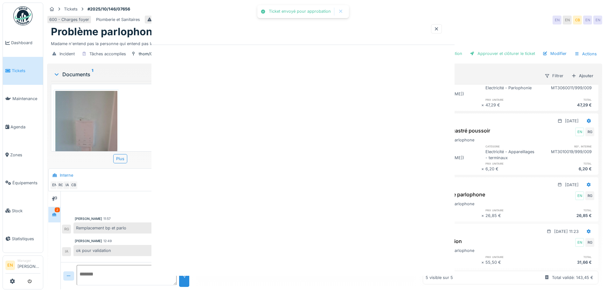
scroll to position [0, 0]
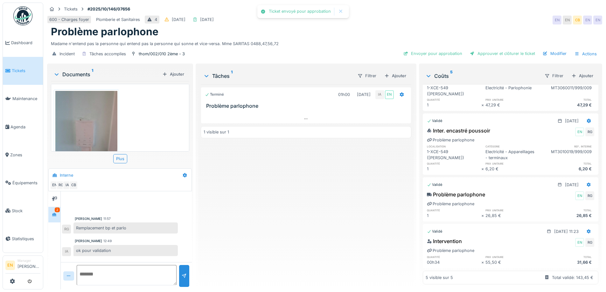
click at [293, 252] on div "Terminé 01h00 13/10/2025 IA EN Problème parlophone 1 visible sur 1" at bounding box center [306, 184] width 210 height 200
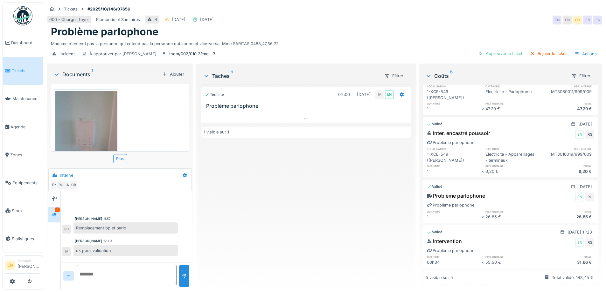
click at [22, 23] on img at bounding box center [22, 15] width 19 height 19
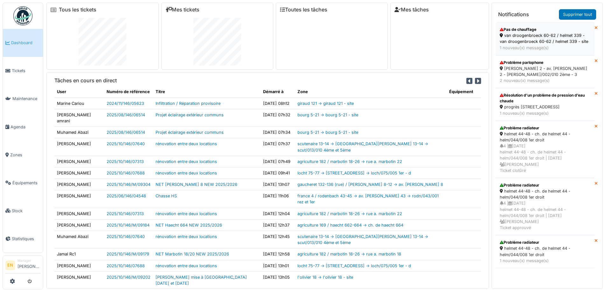
click at [546, 38] on div "van droogenbroeck 60-62 / helmet 339 - van droogenbroeck 60-62 / helmet 339 - s…" at bounding box center [544, 38] width 91 height 12
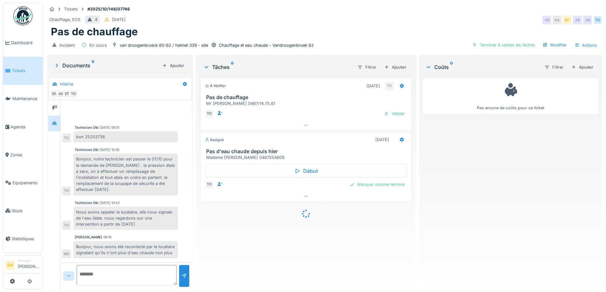
scroll to position [28, 0]
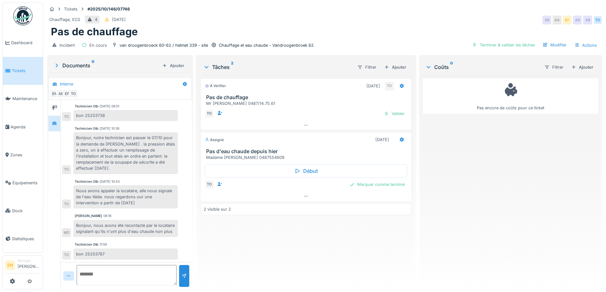
click at [298, 249] on div "À vérifier [DATE] TO Pas de chauffage Mr [PERSON_NAME] 0487/14.75.61 TO Valider…" at bounding box center [306, 180] width 210 height 209
click at [17, 19] on img at bounding box center [22, 15] width 19 height 19
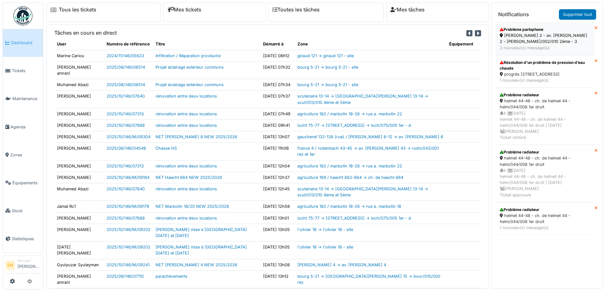
click at [527, 39] on div "thomas 2 - av. p. thomas 2 - thom/002/010 2ème - 3" at bounding box center [544, 38] width 91 height 12
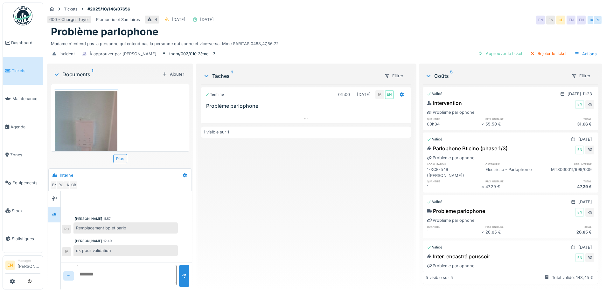
click at [223, 251] on div "Terminé 01h00 13/10/2025 IA EN Problème parlophone 1 visible sur 1" at bounding box center [306, 184] width 210 height 200
click at [22, 23] on img at bounding box center [22, 15] width 19 height 19
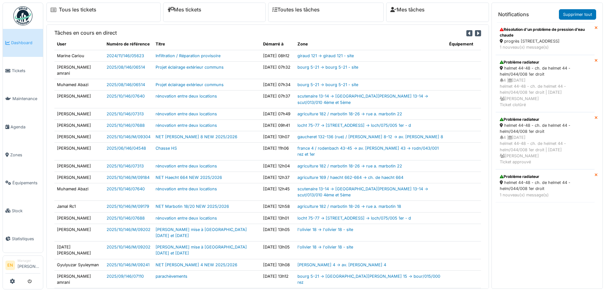
click at [541, 30] on div "Résolution d’un problème de pression d’eau chaude" at bounding box center [544, 32] width 91 height 11
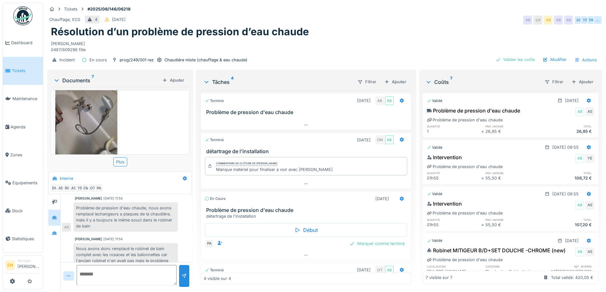
click at [25, 20] on img at bounding box center [22, 15] width 19 height 19
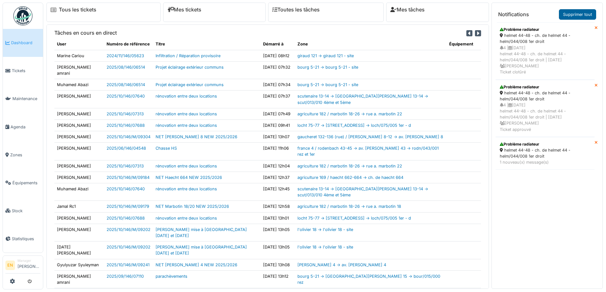
click at [581, 14] on link "Supprimer tout" at bounding box center [577, 14] width 37 height 10
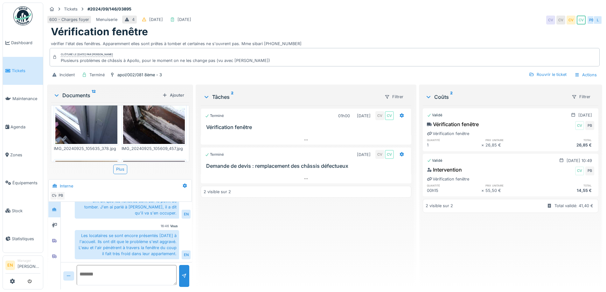
scroll to position [477, 0]
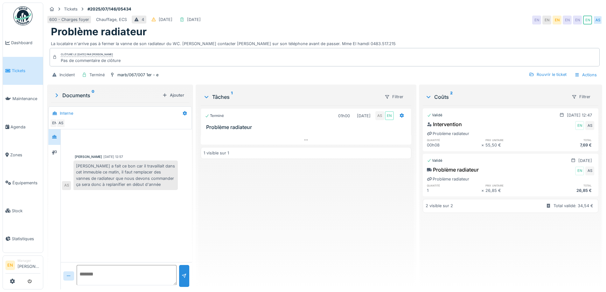
click at [328, 30] on div "Problème radiateur" at bounding box center [324, 32] width 547 height 12
click at [254, 221] on div "Terminé 01h00 [DATE] AS EN Problème radiateur 1 visible sur 1" at bounding box center [306, 195] width 210 height 179
click at [254, 220] on div "Terminé 01h00 [DATE] AS EN Problème radiateur 1 visible sur 1" at bounding box center [306, 195] width 210 height 179
click at [53, 139] on icon at bounding box center [54, 136] width 4 height 3
click at [55, 151] on icon at bounding box center [54, 152] width 5 height 4
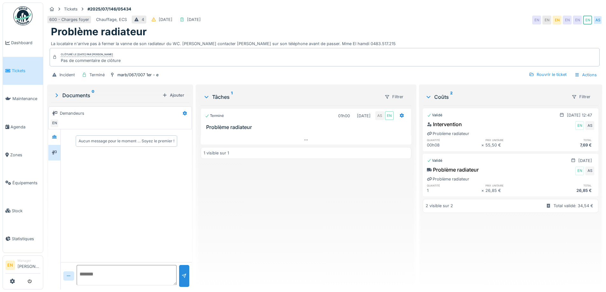
click at [53, 114] on icon at bounding box center [54, 113] width 5 height 4
click at [53, 134] on div at bounding box center [54, 137] width 5 height 6
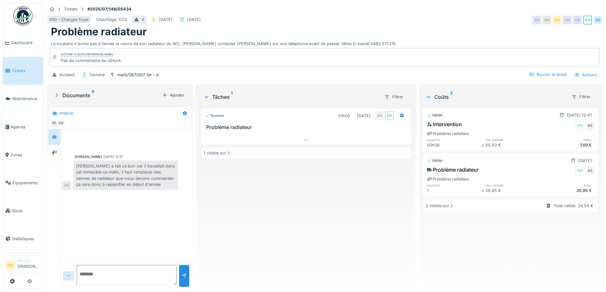
click at [256, 230] on div "Terminé 01h00 [DATE] AS EN Problème radiateur 1 visible sur 1" at bounding box center [306, 195] width 210 height 179
click at [129, 174] on div "[PERSON_NAME] a fait ce bon car il travaillait dans cet immeuble ce matin, il f…" at bounding box center [125, 176] width 104 height 30
click at [214, 205] on div "Terminé 01h00 [DATE] AS EN Problème radiateur 1 visible sur 1" at bounding box center [306, 195] width 210 height 179
click at [394, 16] on div "600 - Charges foyer Chauffage, ECS 4 13/07/2025 08/07/2025 EN EN EN EN EN EN AS" at bounding box center [324, 19] width 555 height 11
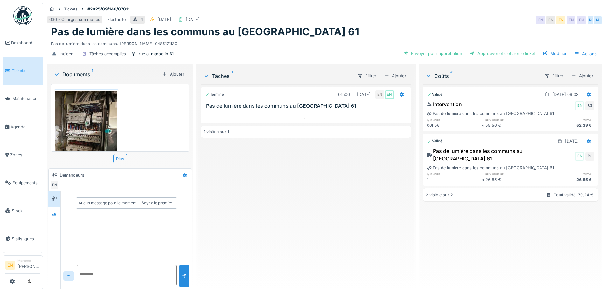
click at [330, 180] on div "Terminé 01h00 [DATE] EN EN Pas de lumière dans les communs au Marbotin 61 1 vis…" at bounding box center [306, 184] width 210 height 200
click at [293, 235] on div "Terminé 01h00 [DATE] EN EN Pas de lumière dans les communs au Marbotin 61 1 vis…" at bounding box center [306, 184] width 210 height 200
click at [54, 217] on div at bounding box center [54, 215] width 5 height 6
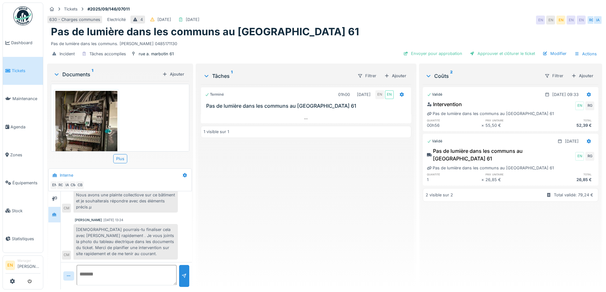
drag, startPoint x: 233, startPoint y: 233, endPoint x: 145, endPoint y: 93, distance: 164.8
click at [233, 233] on div "Terminé 01h00 [DATE] EN EN Pas de lumière dans les communs au Marbotin 61 1 vis…" at bounding box center [306, 184] width 210 height 200
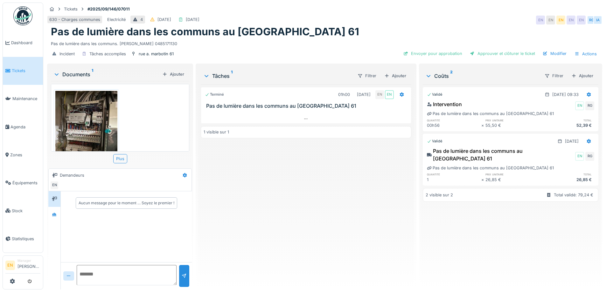
click at [231, 179] on div "Terminé 01h00 12/09/2025 EN EN Pas de lumière dans les communs au Marbotin 61 1…" at bounding box center [306, 184] width 210 height 200
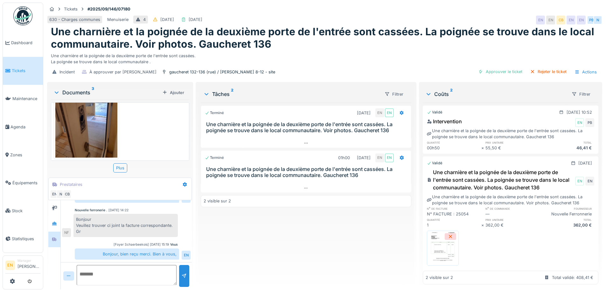
scroll to position [135, 0]
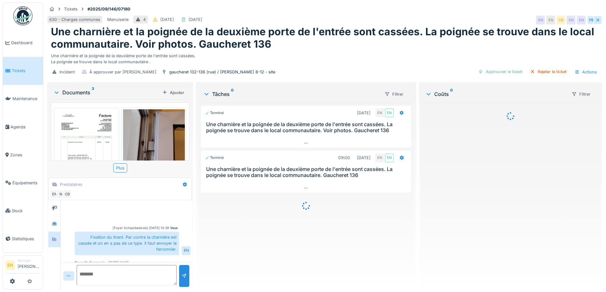
scroll to position [53, 0]
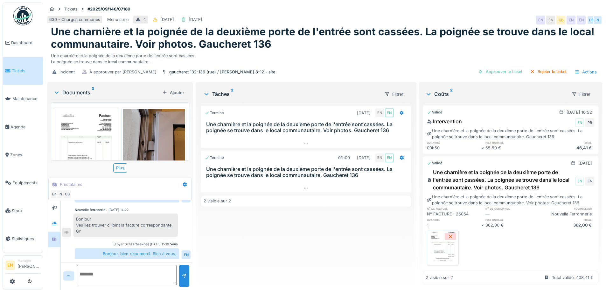
click at [246, 233] on div "Terminé [DATE] EN EN Une charnière et la poignée de la deuxième porte de l'entr…" at bounding box center [306, 194] width 210 height 182
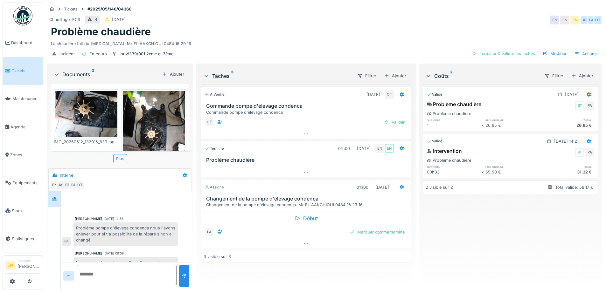
scroll to position [59, 0]
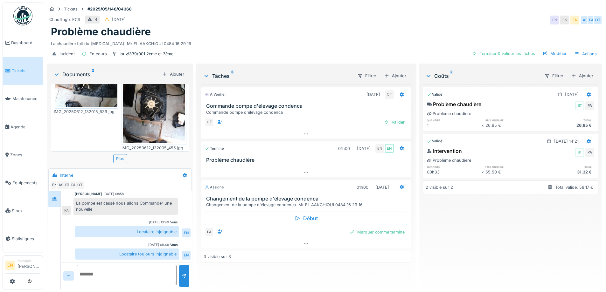
click at [451, 237] on div "Validé 11/06/2025 Problème chaudière BT PA Problème chaudière quantité prix uni…" at bounding box center [511, 184] width 176 height 200
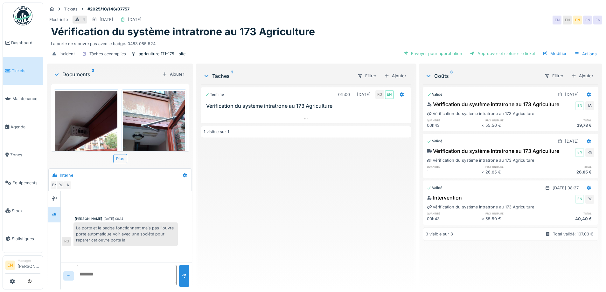
click at [283, 247] on div "Terminé 01h00 09/10/2025 RG EN Vérification du système intratrone au 173 Agricu…" at bounding box center [306, 184] width 210 height 200
click at [147, 233] on div "La porte et le badge fonctionnent mais pas l'ouvre porte automatique.Voir avec …" at bounding box center [125, 235] width 104 height 24
drag, startPoint x: 284, startPoint y: 192, endPoint x: 284, endPoint y: 189, distance: 3.5
click at [284, 189] on div "Terminé 01h00 09/10/2025 RG EN Vérification du système intratrone au 173 Agricu…" at bounding box center [306, 184] width 210 height 200
click at [313, 58] on div "Incident Tâches accomplies agriculture 171-175 - site Envoyer pour approbation …" at bounding box center [324, 54] width 555 height 14
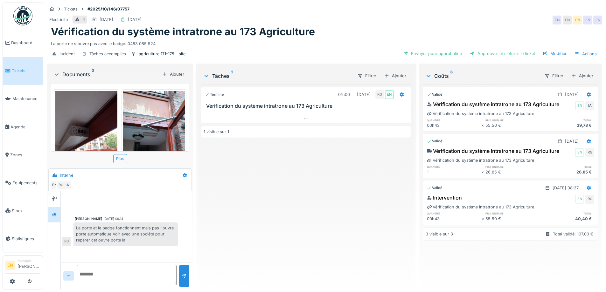
click at [241, 187] on div "Terminé 01h00 09/10/2025 RG EN Vérification du système intratrone au 173 Agricu…" at bounding box center [306, 184] width 210 height 200
click at [249, 198] on div "Terminé 01h00 09/10/2025 RG EN Vérification du système intratrone au 173 Agricu…" at bounding box center [306, 184] width 210 height 200
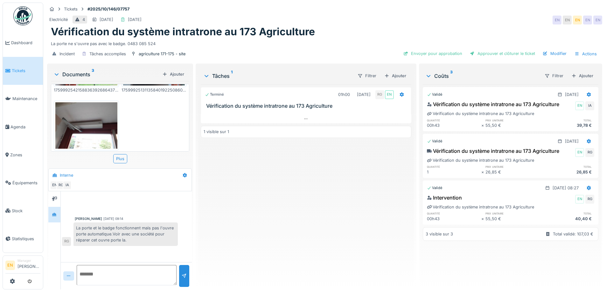
scroll to position [92, 0]
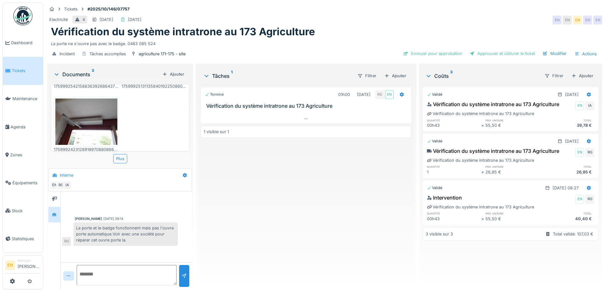
click at [247, 215] on div "Terminé 01h00 09/10/2025 RG EN Vérification du système intratrone au 173 Agricu…" at bounding box center [306, 184] width 210 height 200
drag, startPoint x: 334, startPoint y: 39, endPoint x: 348, endPoint y: 2, distance: 39.7
click at [335, 38] on div "La porte ne s'ouvre pas avec le badge. 0483 085 524" at bounding box center [324, 42] width 547 height 9
click at [279, 192] on div "Terminé 01h00 09/10/2025 RG EN Vérification du système intratrone au 173 Agricu…" at bounding box center [306, 184] width 210 height 200
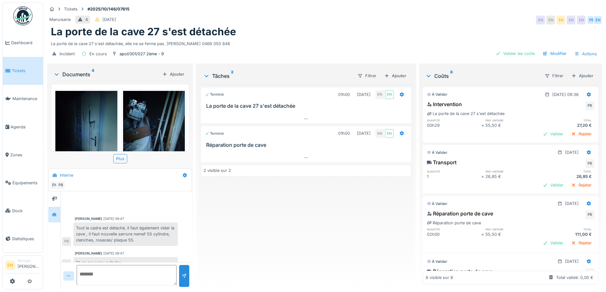
scroll to position [324, 0]
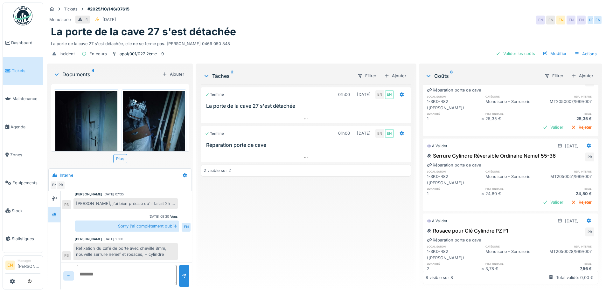
click at [206, 249] on div "Terminé 01h00 02/10/2025 EN EN La porte de la cave 27 s'est détachée Terminé 01…" at bounding box center [306, 184] width 210 height 200
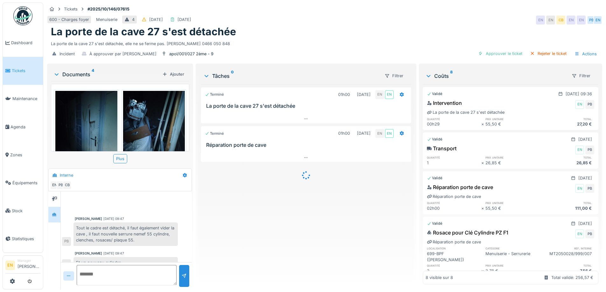
scroll to position [133, 0]
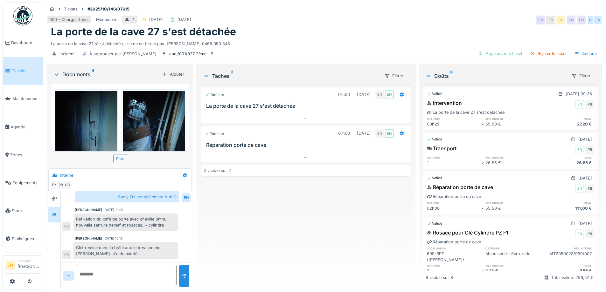
click at [253, 230] on div "Terminé 01h00 02/10/2025 EN EN La porte de la cave 27 s'est détachée Terminé 01…" at bounding box center [306, 184] width 210 height 200
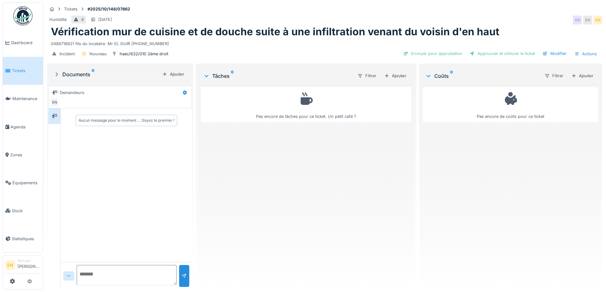
click at [282, 182] on div "Pas encore de tâches pour ce ticket. Un petit café ?" at bounding box center [306, 184] width 210 height 200
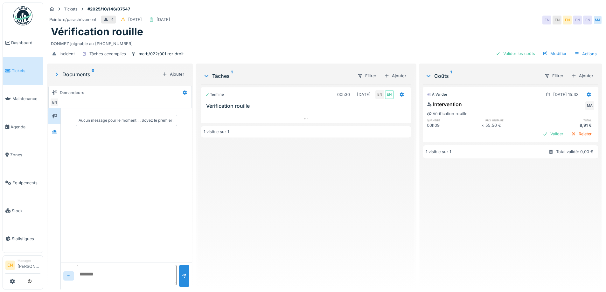
click at [340, 193] on div "Terminé 00h30 01/10/2025 EN EN Vérification rouille 1 visible sur 1" at bounding box center [306, 184] width 210 height 200
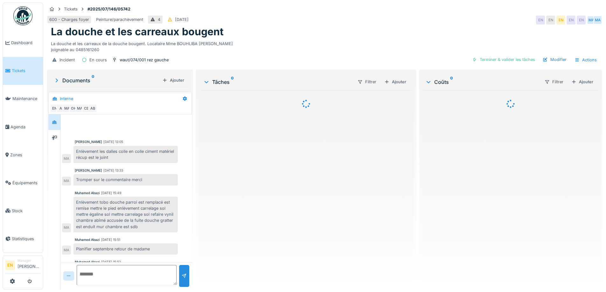
scroll to position [69, 0]
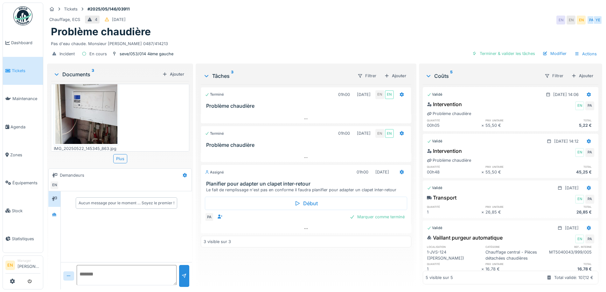
scroll to position [129, 0]
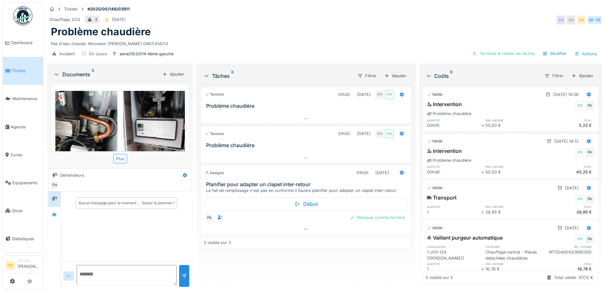
click at [275, 56] on div "Incident En cours seve/053/014 4ème gauche Terminer & valider les tâches Modifi…" at bounding box center [324, 54] width 555 height 14
click at [427, 26] on div "Tickets #2025/05/146/03911 Chauffage, ECS 4 14/05/2025 EN EN EN PA YE Problème …" at bounding box center [324, 33] width 557 height 60
click at [440, 29] on div "Problème chaudière" at bounding box center [324, 32] width 547 height 12
click at [421, 16] on div "Chauffage, ECS 4 14/05/2025 EN EN EN PA YE" at bounding box center [324, 19] width 555 height 11
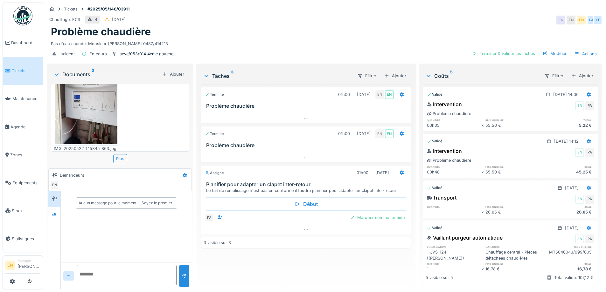
scroll to position [129, 0]
click at [54, 216] on icon at bounding box center [54, 214] width 4 height 3
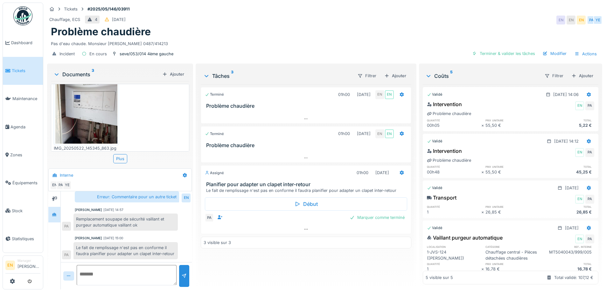
click at [364, 28] on div "Problème chaudière" at bounding box center [324, 32] width 547 height 12
click at [511, 23] on div "Chauffage, ECS 4 14/05/2025 EN EN EN PA YE" at bounding box center [324, 19] width 555 height 11
click at [304, 231] on icon at bounding box center [305, 229] width 5 height 4
click at [410, 168] on div "Tâches 3 Filtrer Ajouter Terminé 01h00 12/05/2025 EN EN Problème chaudière Term…" at bounding box center [305, 176] width 215 height 222
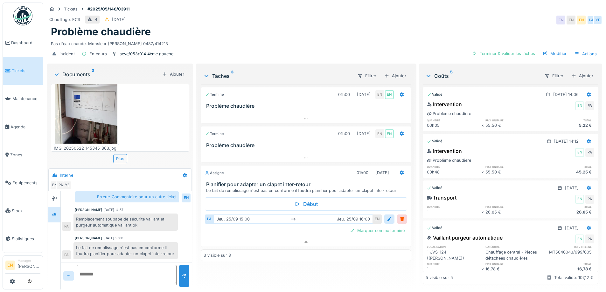
click at [409, 168] on div "Tâches 3 Filtrer Ajouter Terminé 01h00 12/05/2025 EN EN Problème chaudière Term…" at bounding box center [305, 176] width 215 height 222
click at [410, 165] on div "Tâches 3 Filtrer Ajouter Terminé 01h00 12/05/2025 EN EN Problème chaudière Term…" at bounding box center [305, 176] width 215 height 222
click at [410, 160] on div "Tâches 3 Filtrer Ajouter Terminé 01h00 12/05/2025 EN EN Problème chaudière Term…" at bounding box center [305, 176] width 215 height 222
click at [264, 281] on div "Tâches 3 Filtrer Ajouter Terminé 01h00 12/05/2025 EN EN Problème chaudière Term…" at bounding box center [305, 176] width 215 height 222
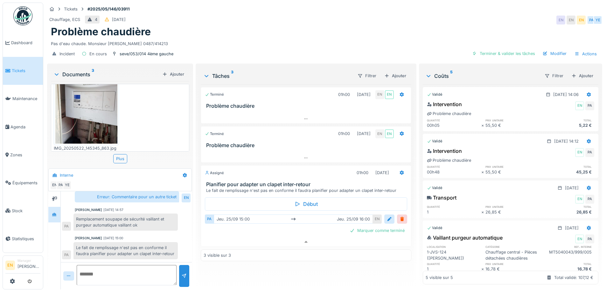
drag, startPoint x: 412, startPoint y: 163, endPoint x: 411, endPoint y: 159, distance: 3.9
click at [411, 162] on div "Tâches 3 Filtrer Ajouter Terminé 01h00 12/05/2025 EN EN Problème chaudière Term…" at bounding box center [306, 177] width 220 height 227
click at [411, 168] on div "Tâches 3 Filtrer Ajouter Terminé 01h00 12/05/2025 EN EN Problème chaudière Term…" at bounding box center [306, 177] width 220 height 227
drag, startPoint x: 410, startPoint y: 162, endPoint x: 412, endPoint y: 176, distance: 14.5
click at [412, 176] on div "Tâches 3 Filtrer Ajouter Terminé 01h00 12/05/2025 EN EN Problème chaudière Term…" at bounding box center [306, 177] width 220 height 227
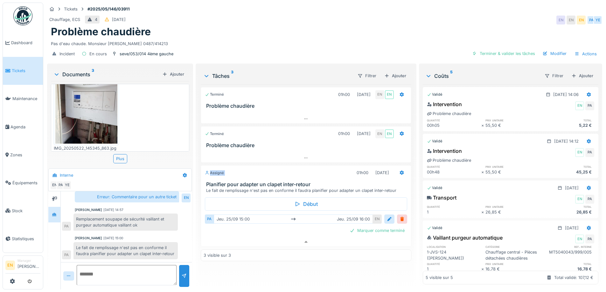
click at [412, 176] on div "Tâches 3 Filtrer Ajouter Terminé 01h00 12/05/2025 EN EN Problème chaudière Term…" at bounding box center [306, 177] width 220 height 227
click at [409, 171] on div "Tâches 3 Filtrer Ajouter Terminé 01h00 12/05/2025 EN EN Problème chaudière Term…" at bounding box center [305, 176] width 215 height 222
click at [447, 27] on div "Problème chaudière" at bounding box center [324, 32] width 547 height 12
click at [441, 28] on div "Problème chaudière" at bounding box center [324, 32] width 547 height 12
click at [413, 35] on div "Problème chaudière" at bounding box center [324, 32] width 547 height 12
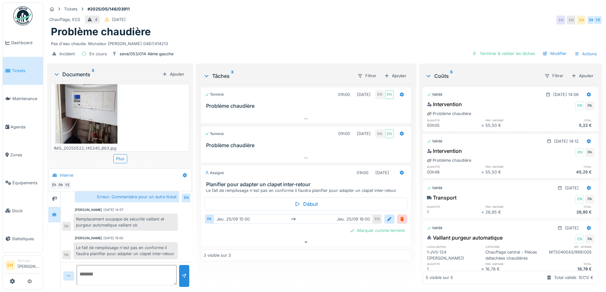
click at [412, 34] on div "Problème chaudière" at bounding box center [324, 32] width 547 height 12
click at [323, 261] on div "3 visible sur 3" at bounding box center [306, 256] width 210 height 12
click at [401, 177] on div at bounding box center [401, 172] width 11 height 9
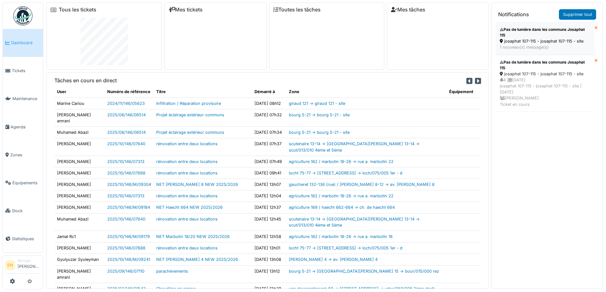
click at [533, 36] on div "Pas de lumière dans les communs Josaphat 115" at bounding box center [544, 32] width 91 height 11
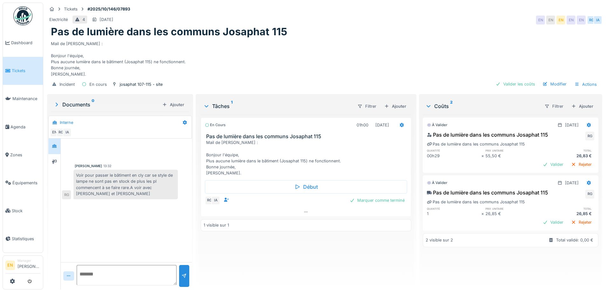
scroll to position [5, 0]
click at [164, 216] on div "Robert Gaspar 13:32 Voir pour passer le bâtiment en cly car se style de lampe n…" at bounding box center [126, 201] width 131 height 124
click at [336, 49] on div "Mail de Sylvie : Bonjour l'équipe, Plus aucune lumière dans le bâtiment (Josaph…" at bounding box center [324, 57] width 547 height 39
click at [362, 26] on div "Pas de lumière dans les communs Josaphat 115" at bounding box center [324, 32] width 547 height 12
click at [16, 19] on img at bounding box center [22, 15] width 19 height 19
